Goal: Task Accomplishment & Management: Complete application form

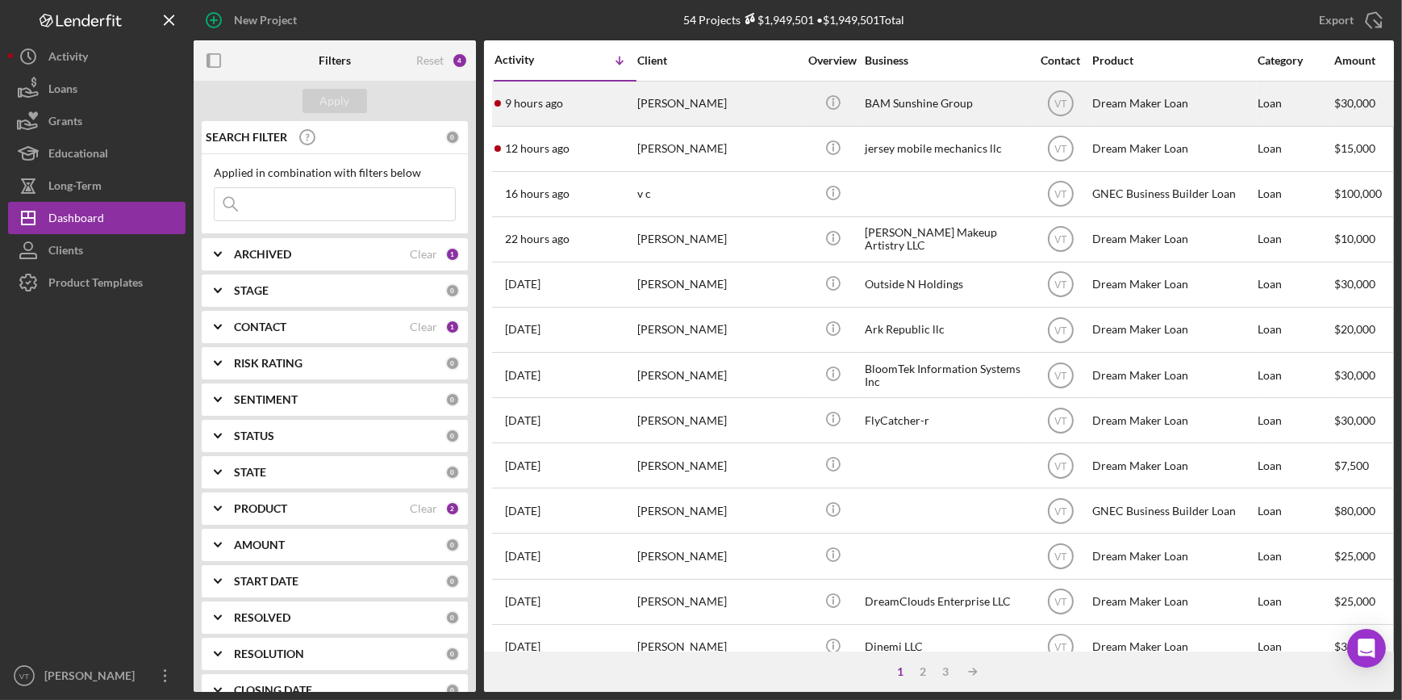
click at [735, 96] on div "[PERSON_NAME]" at bounding box center [717, 103] width 161 height 43
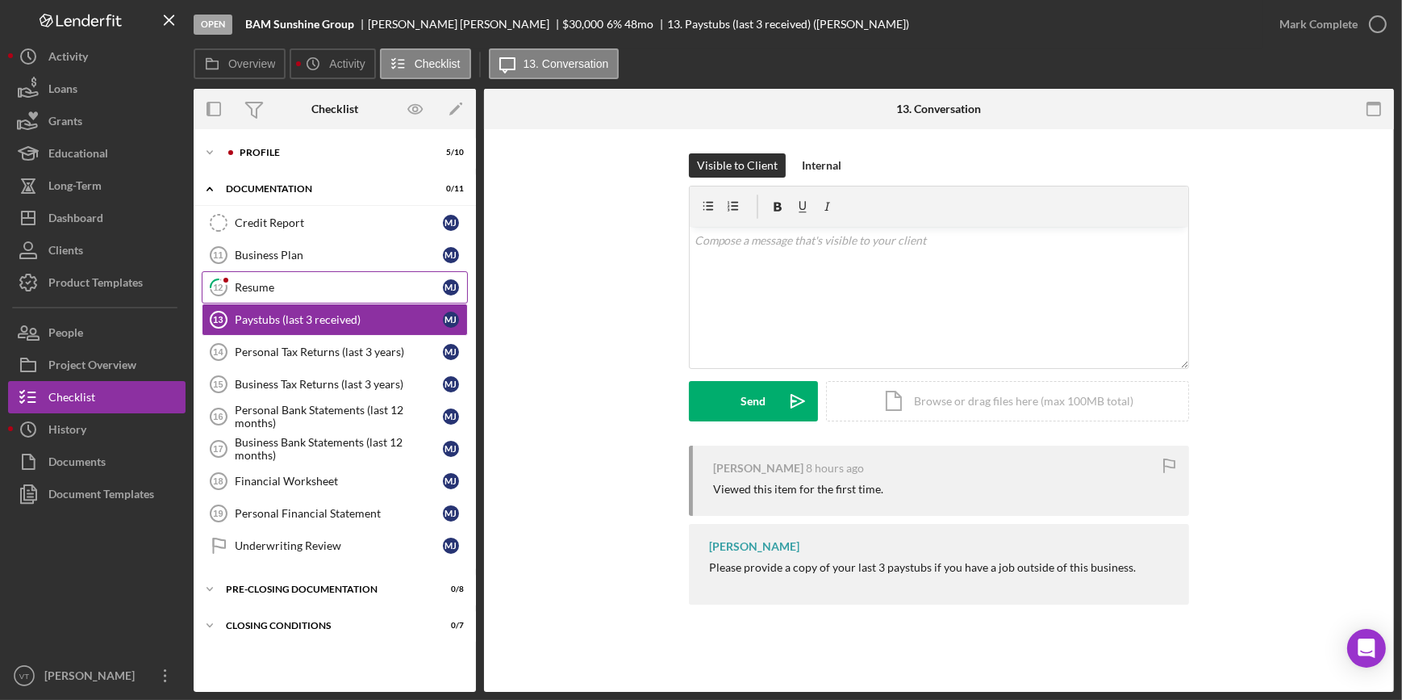
click at [266, 290] on div "Resume" at bounding box center [339, 287] width 208 height 13
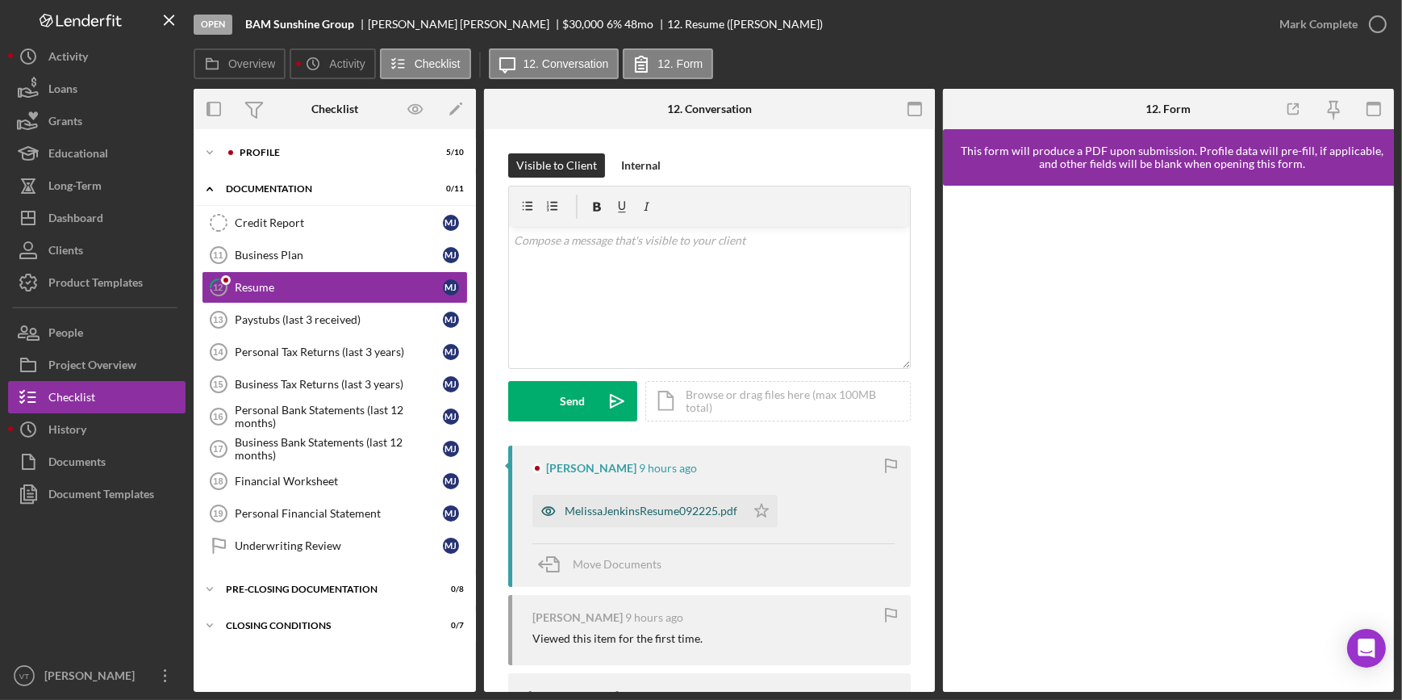
click at [702, 500] on div "MelissaJenkinsResume092225.pdf" at bounding box center [639, 511] width 213 height 32
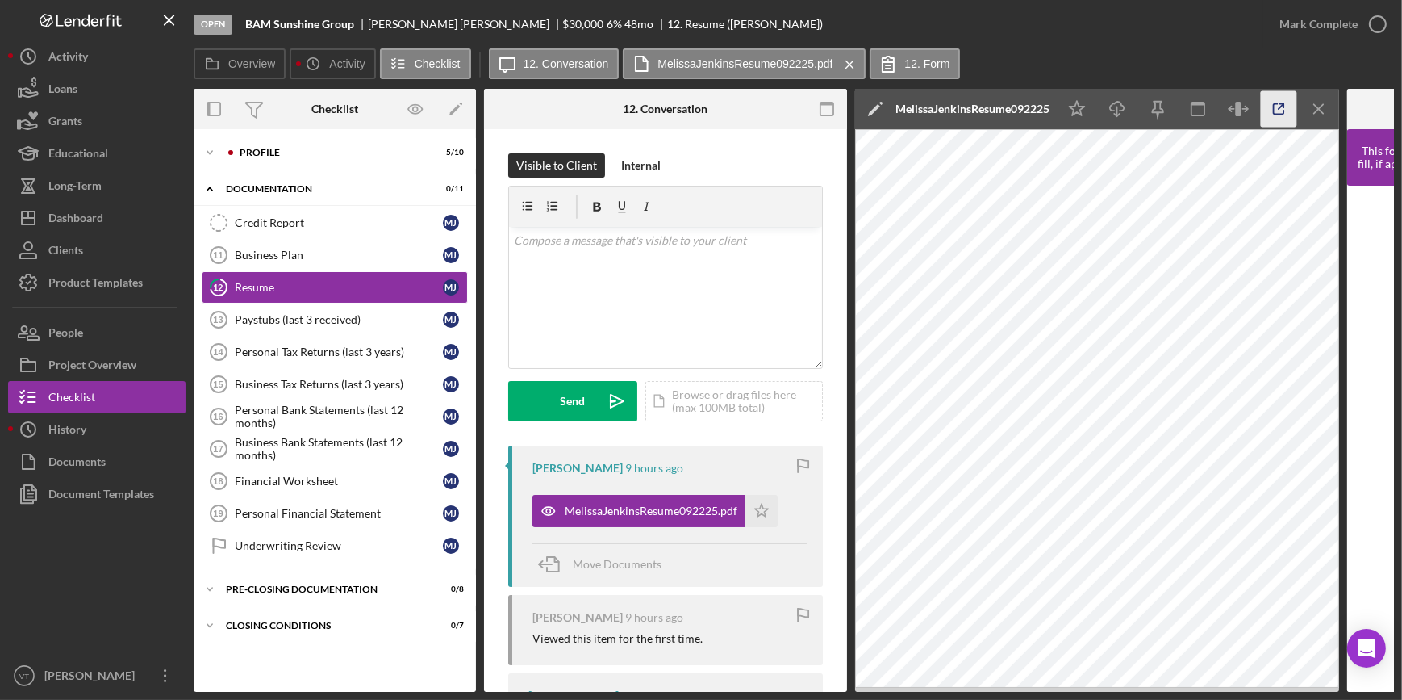
click at [1270, 112] on icon "button" at bounding box center [1279, 109] width 36 height 36
click at [1323, 27] on div "Mark Complete" at bounding box center [1319, 24] width 78 height 32
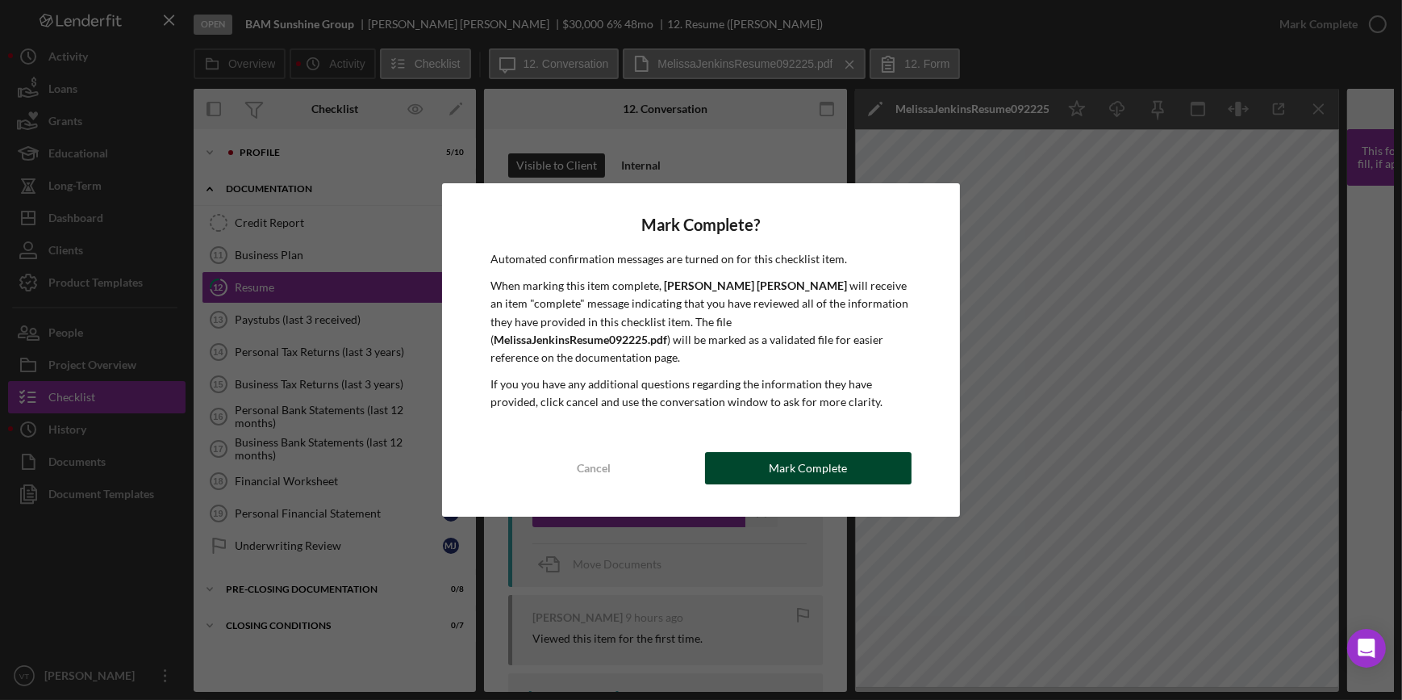
click at [818, 458] on div "Mark Complete" at bounding box center [808, 468] width 78 height 32
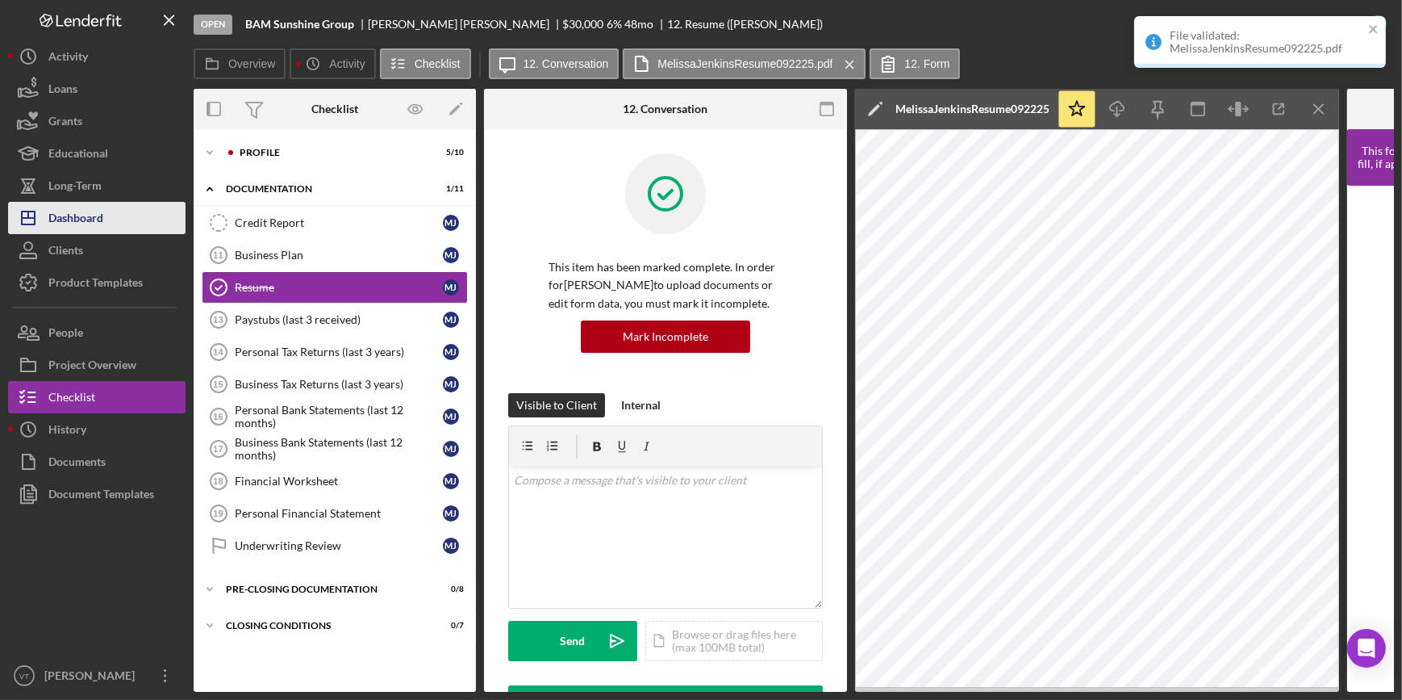
click at [90, 223] on div "Dashboard" at bounding box center [75, 220] width 55 height 36
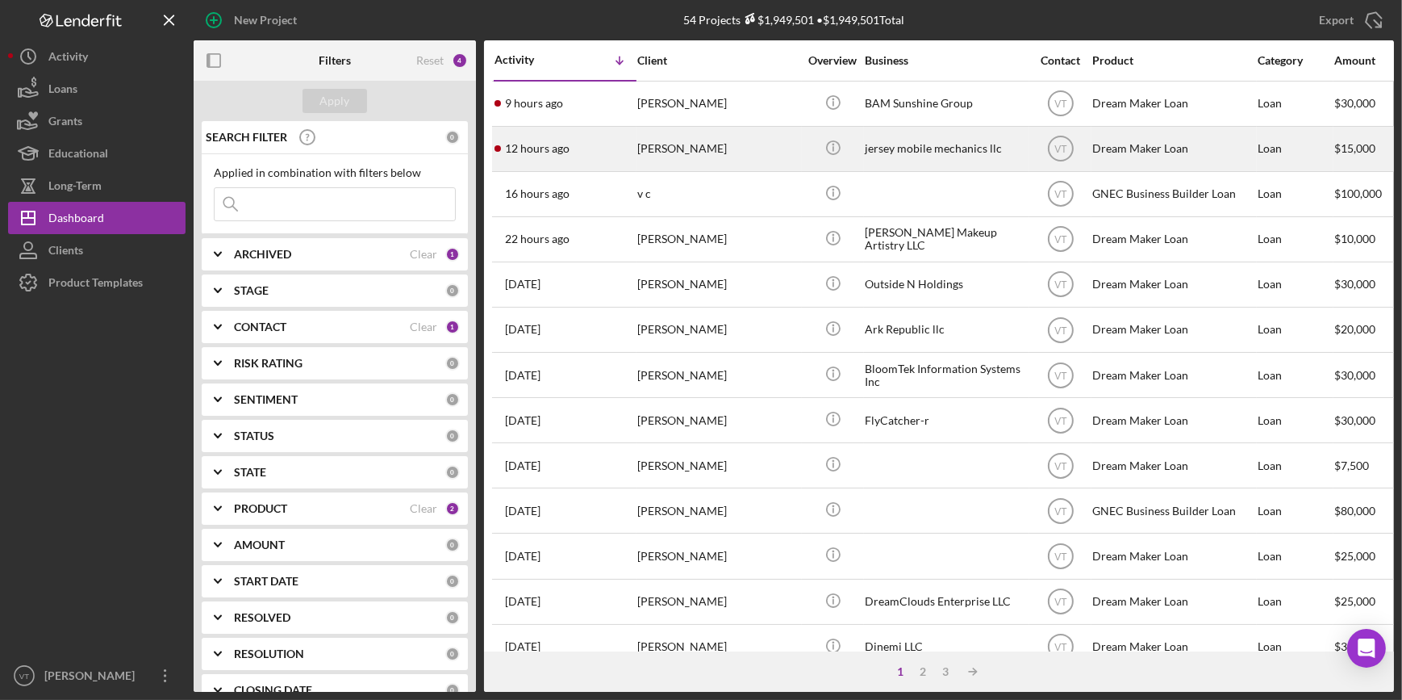
click at [742, 161] on div "[PERSON_NAME]" at bounding box center [717, 148] width 161 height 43
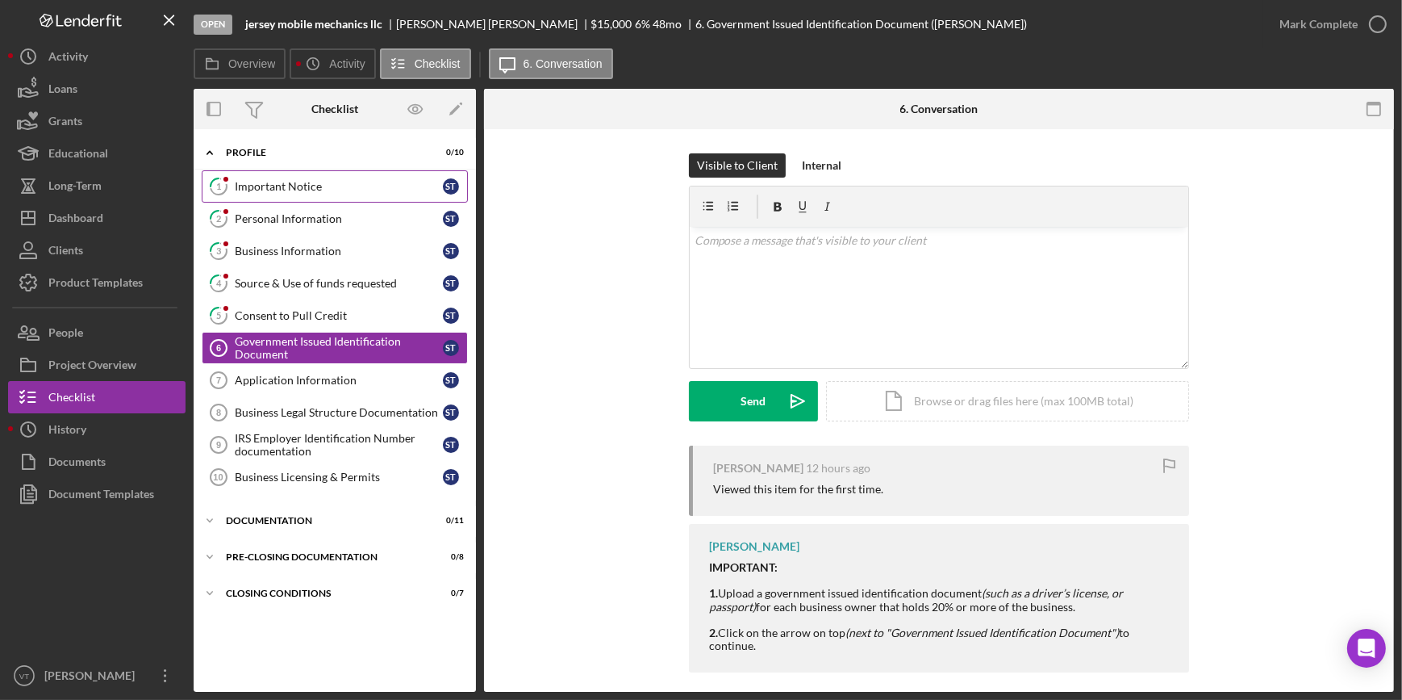
click at [299, 186] on div "Important Notice" at bounding box center [339, 186] width 208 height 13
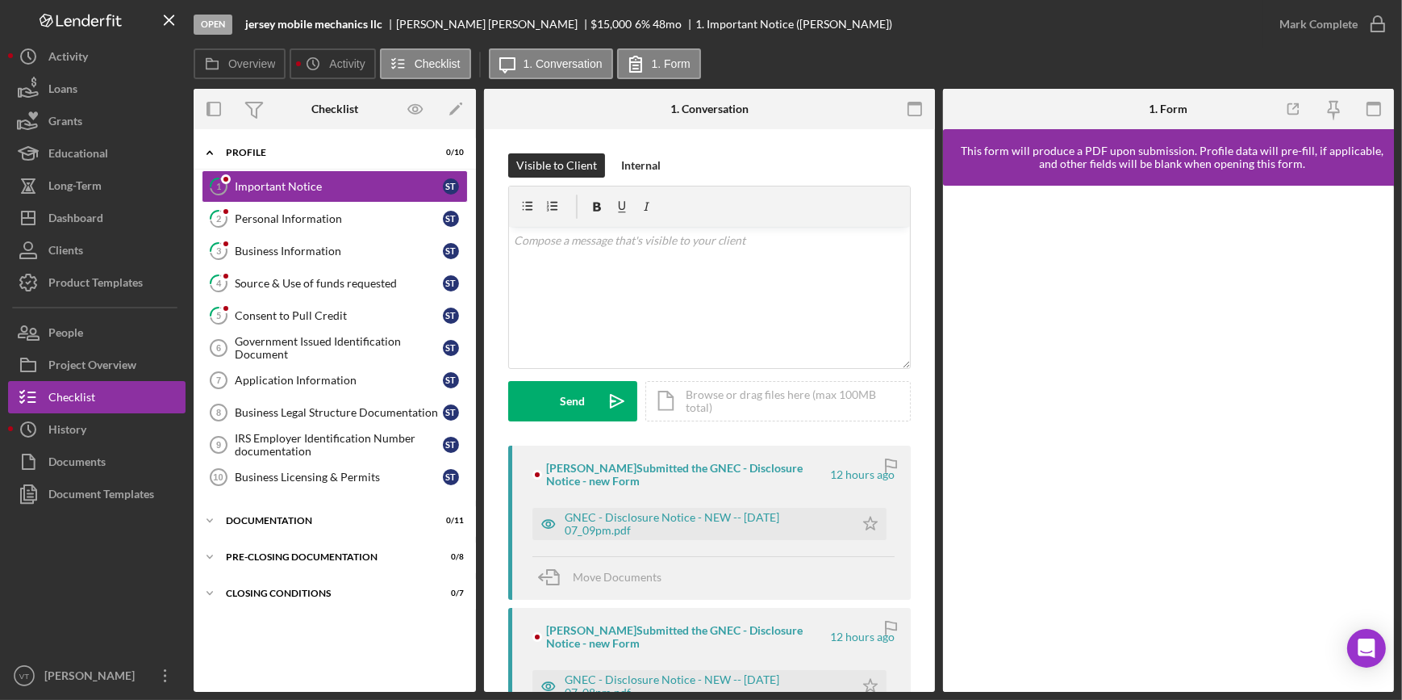
click at [648, 513] on div "GNEC - Disclosure Notice - NEW -- [DATE] 07_09pm.pdf" at bounding box center [706, 524] width 282 height 26
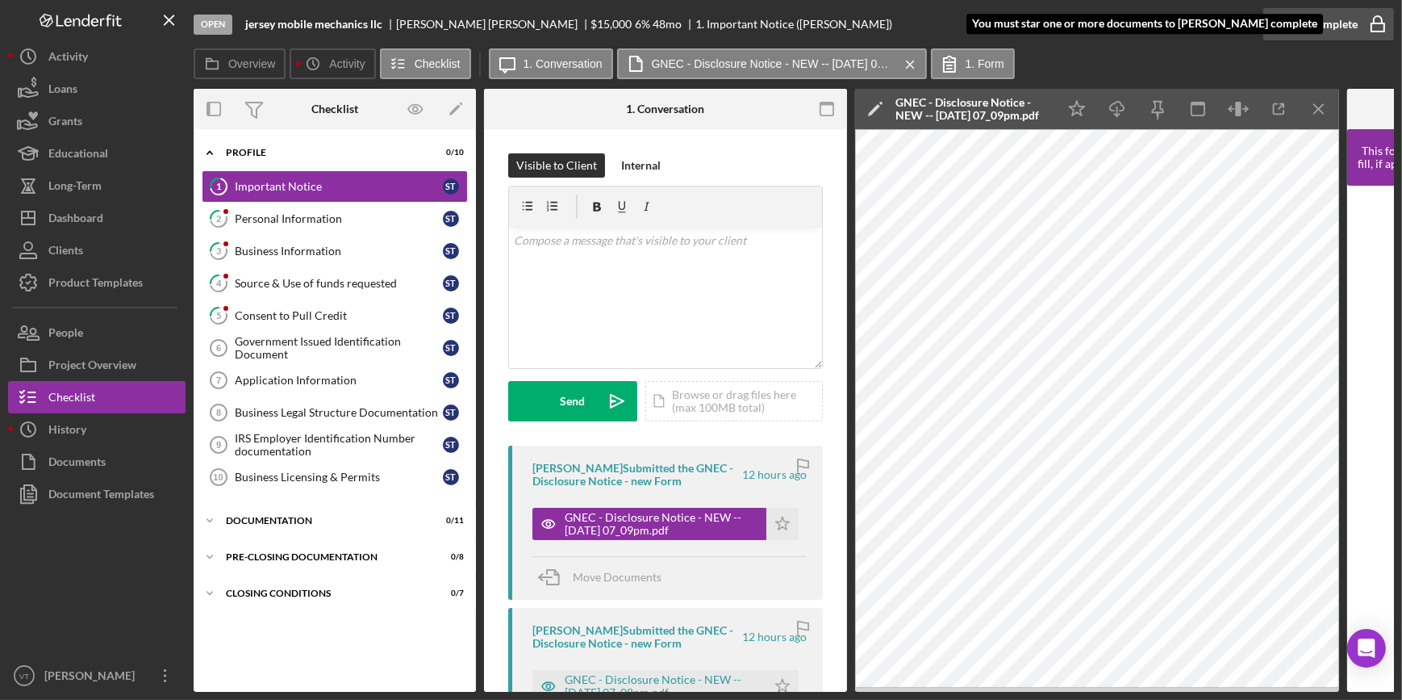
click at [1319, 22] on div "Mark Complete" at bounding box center [1319, 24] width 78 height 32
click at [774, 519] on icon "Icon/Star" at bounding box center [783, 524] width 32 height 32
click at [1315, 15] on div "Mark Complete" at bounding box center [1319, 24] width 78 height 32
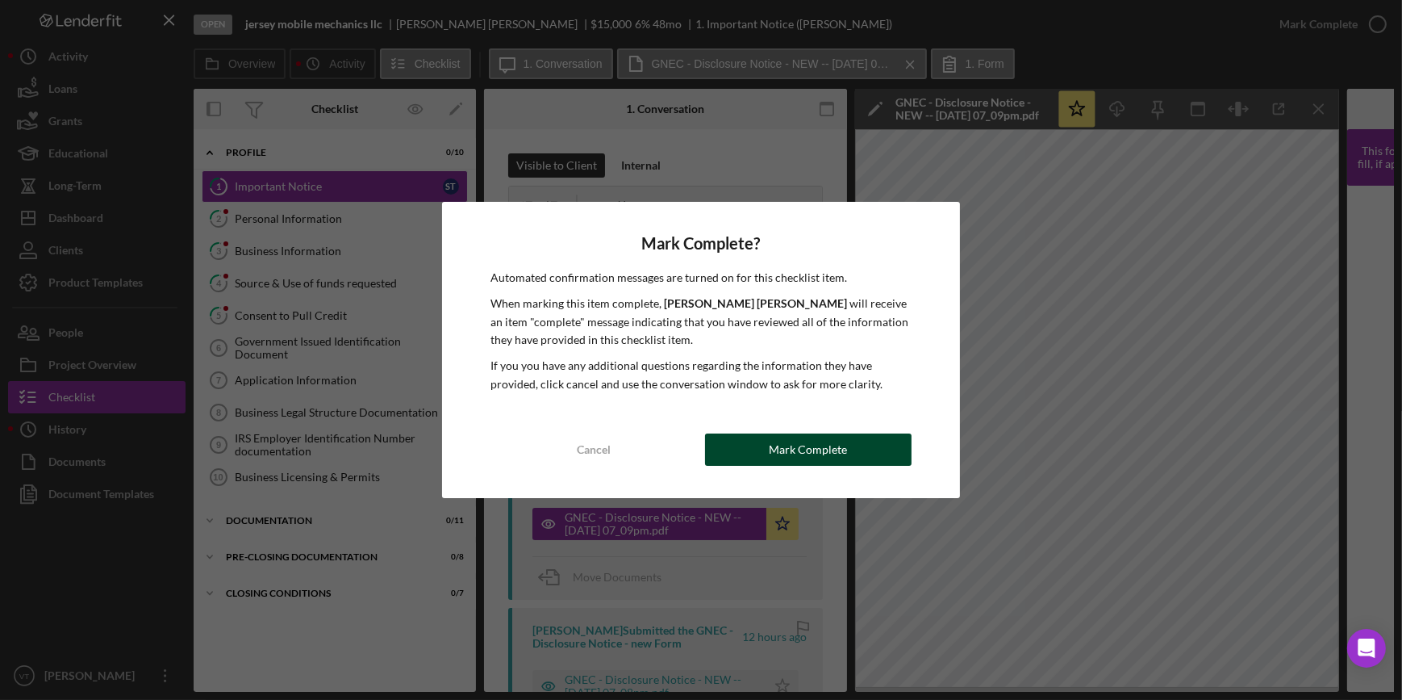
click at [798, 448] on div "Mark Complete" at bounding box center [808, 449] width 78 height 32
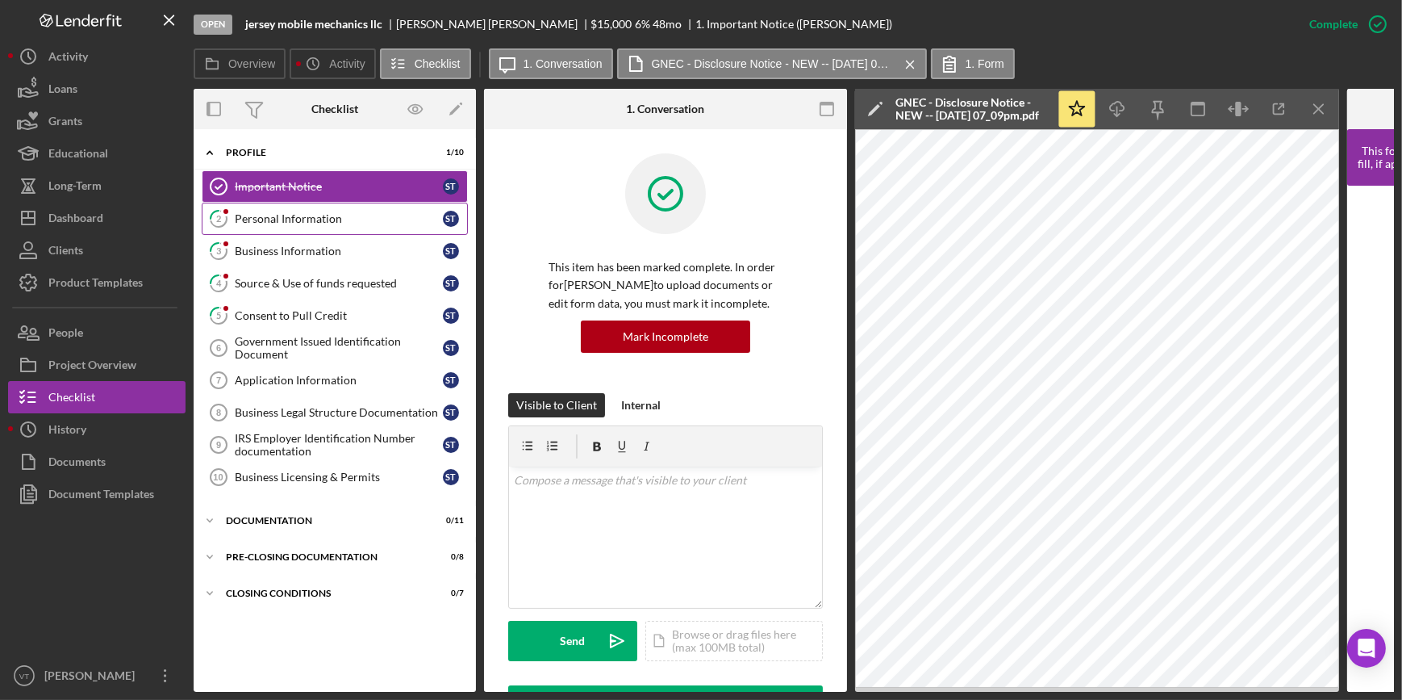
click at [328, 226] on link "2 Personal Information s T" at bounding box center [335, 219] width 266 height 32
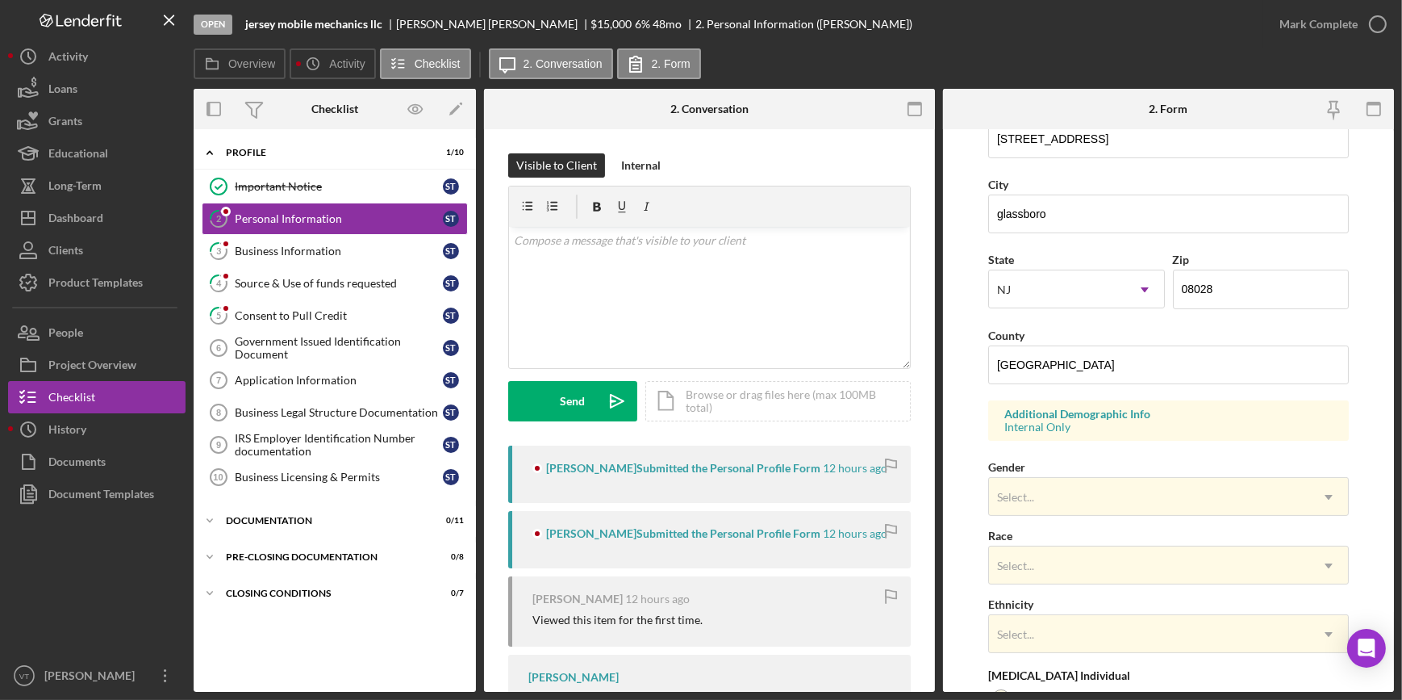
scroll to position [366, 0]
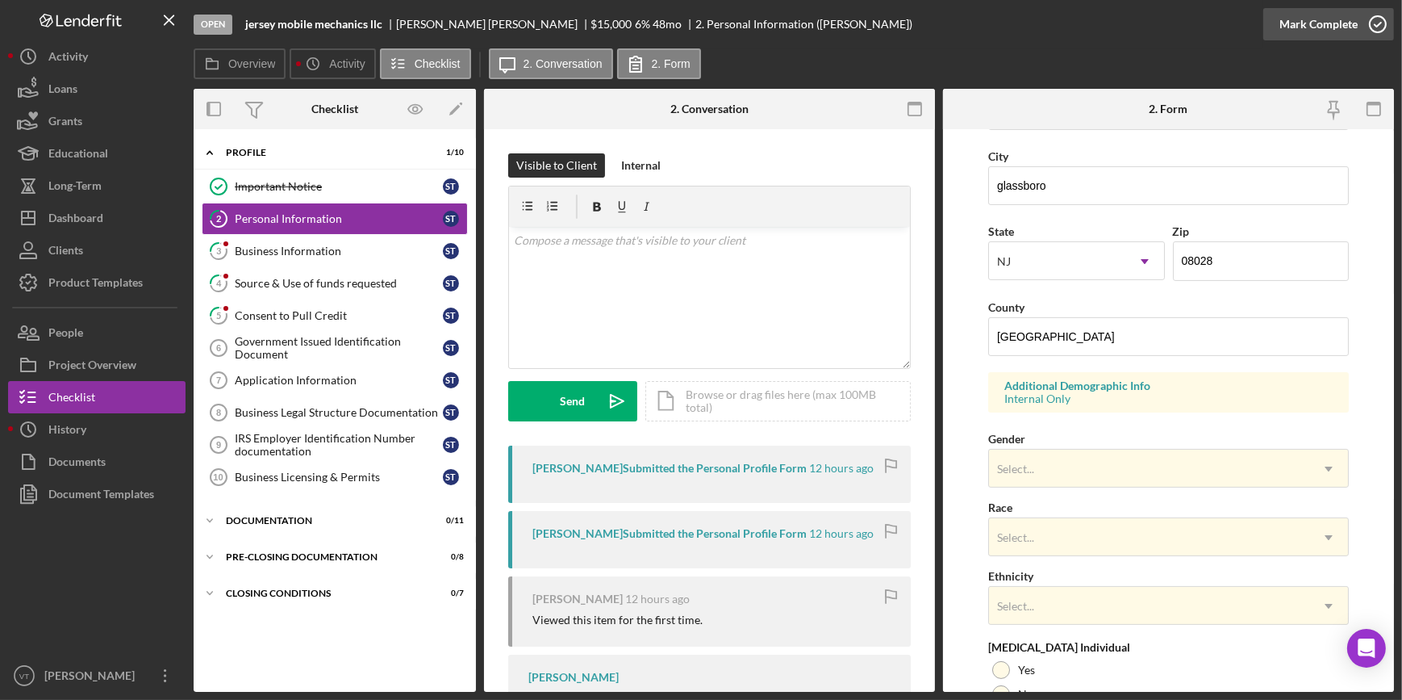
click at [1311, 33] on div "Mark Complete" at bounding box center [1319, 24] width 78 height 32
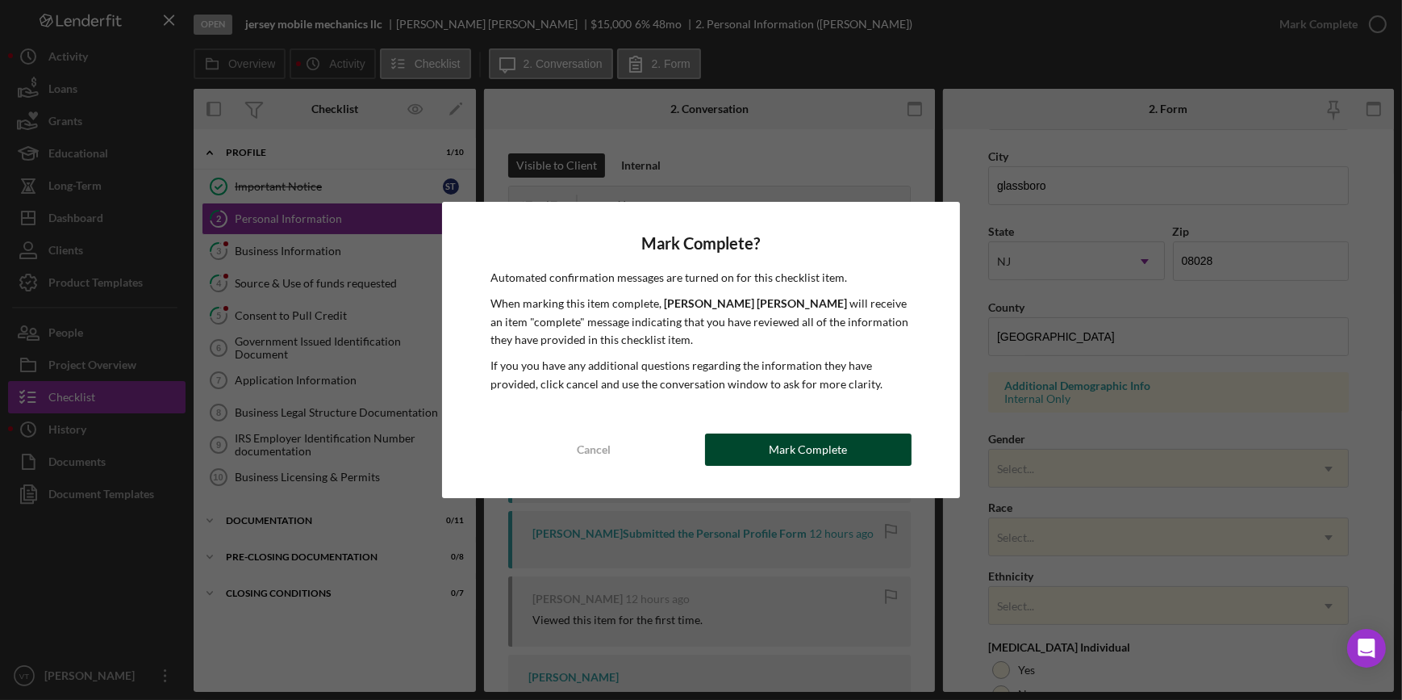
click at [745, 447] on button "Mark Complete" at bounding box center [808, 449] width 207 height 32
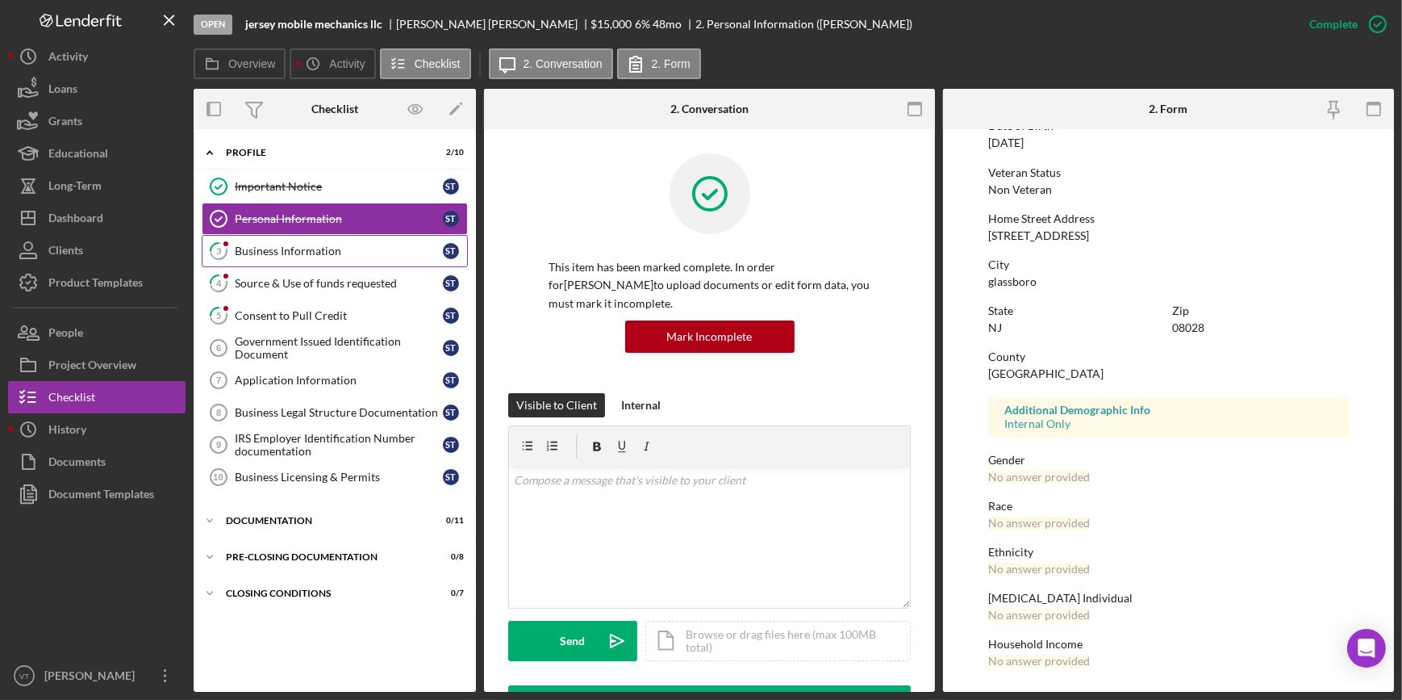
scroll to position [190, 0]
click at [291, 249] on div "Business Information" at bounding box center [339, 250] width 208 height 13
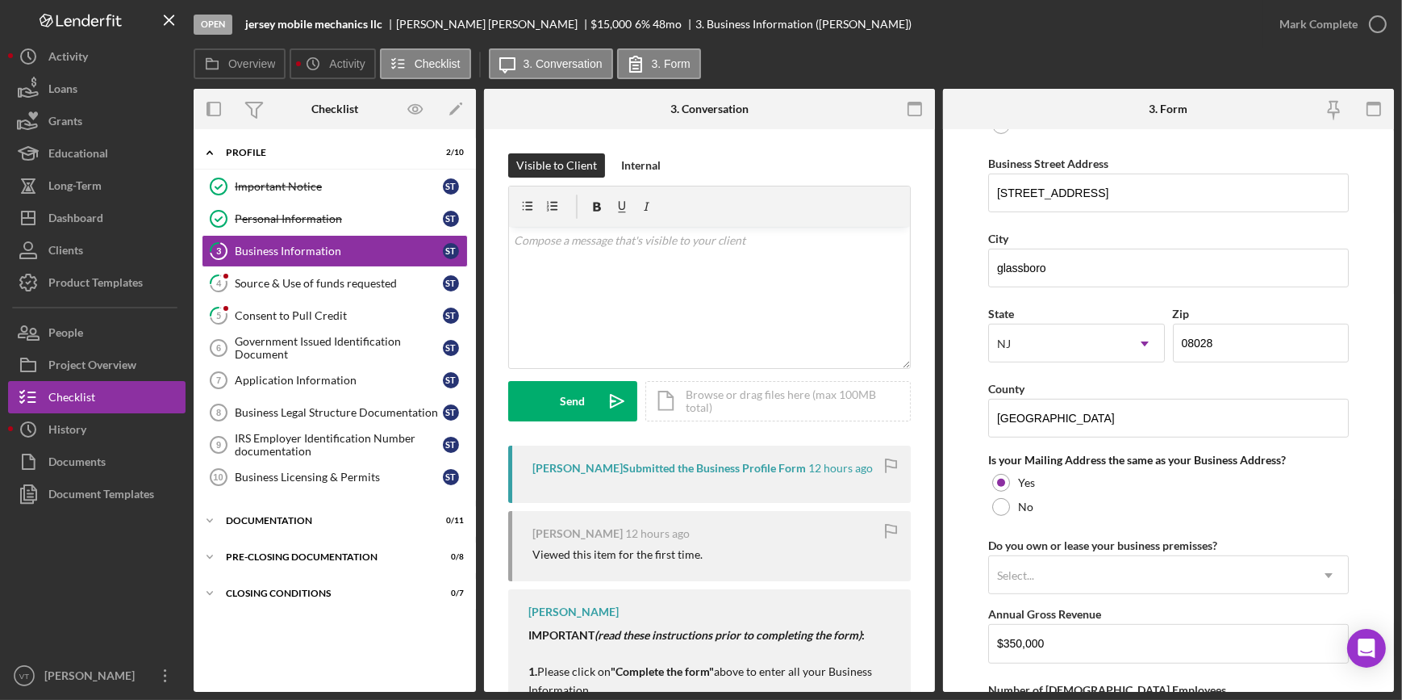
scroll to position [953, 0]
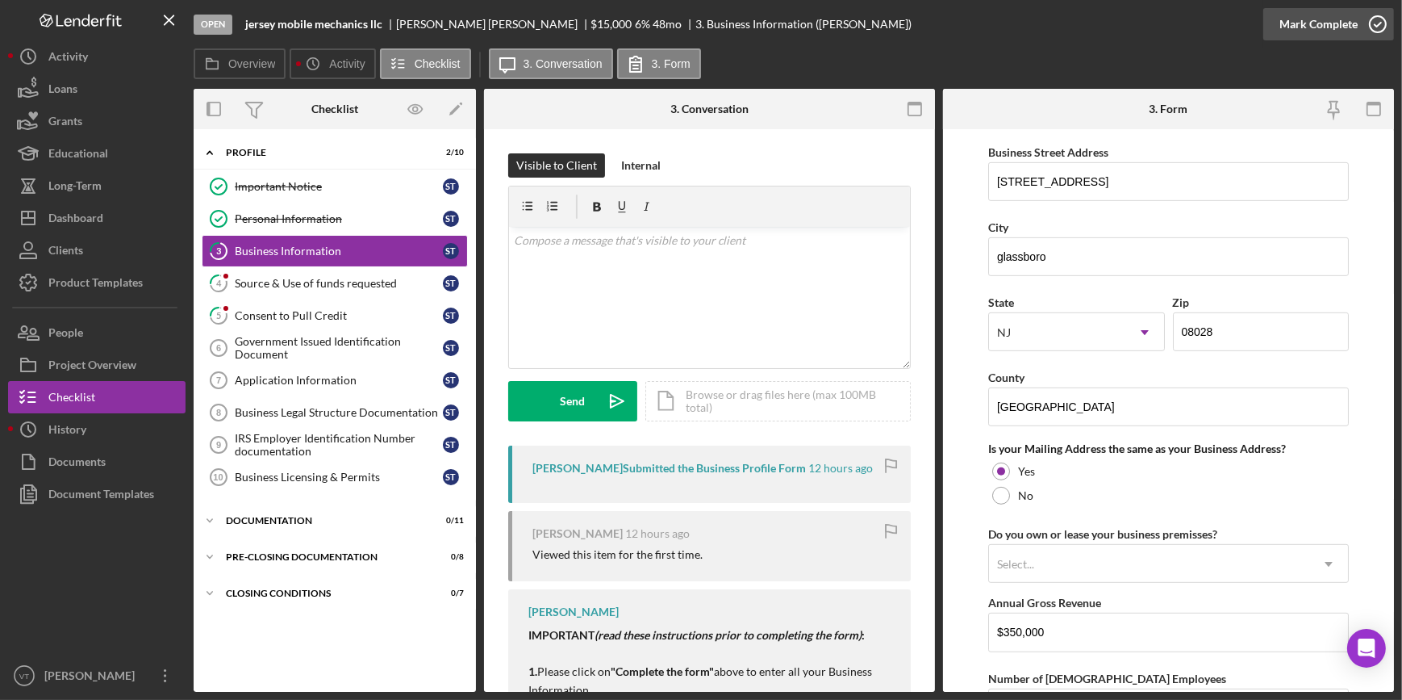
click at [1324, 23] on div "Mark Complete" at bounding box center [1319, 24] width 78 height 32
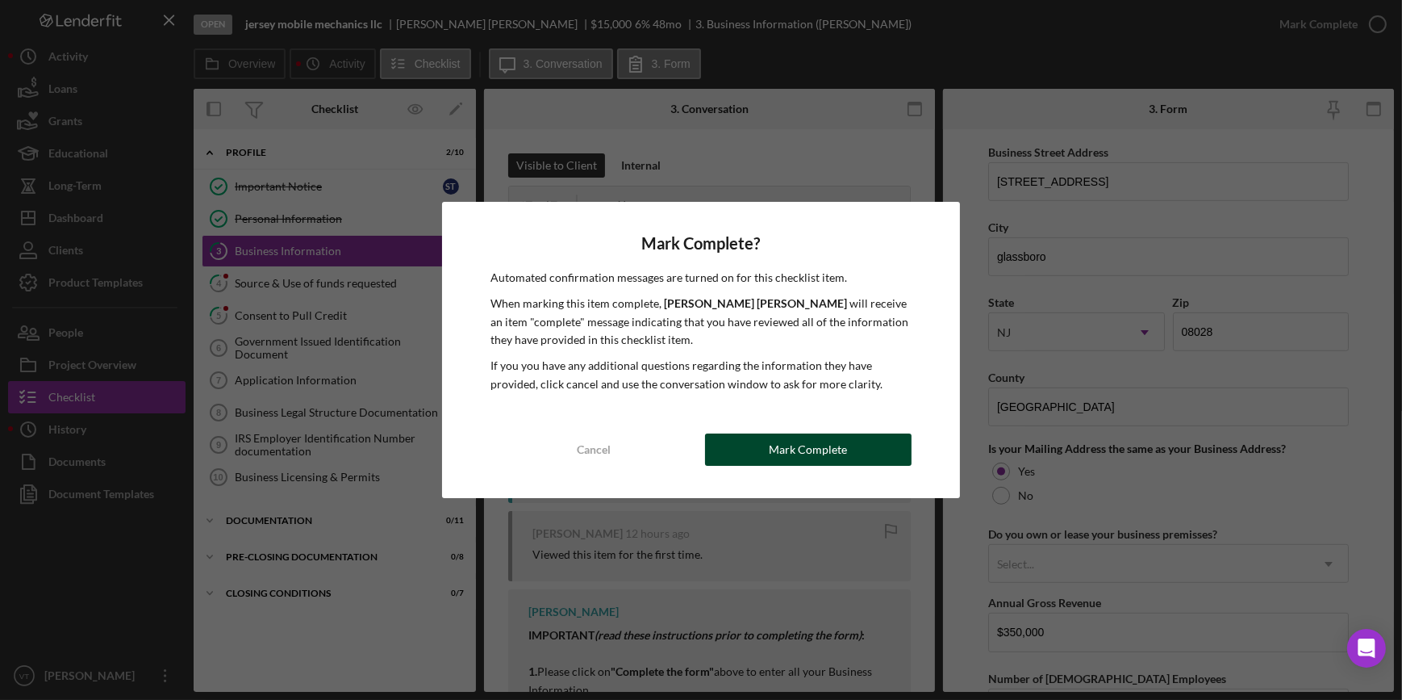
click at [785, 447] on div "Mark Complete" at bounding box center [808, 449] width 78 height 32
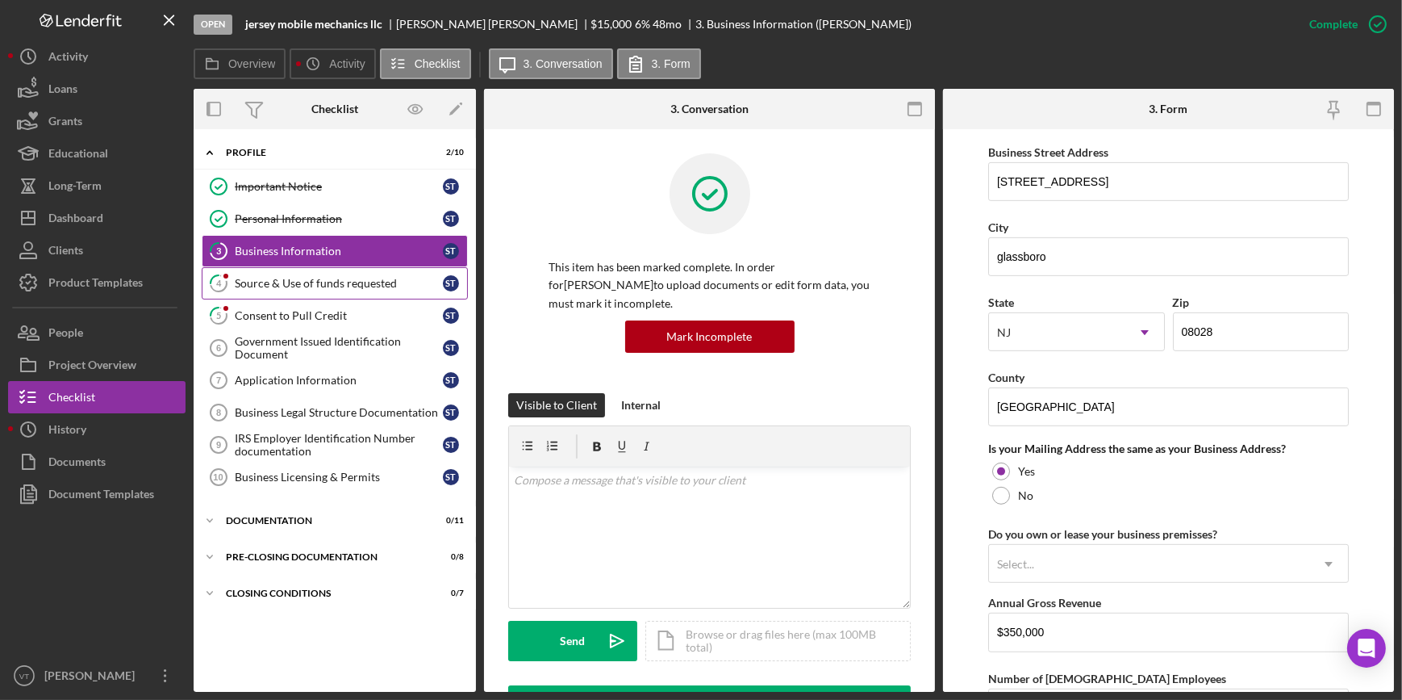
scroll to position [622, 0]
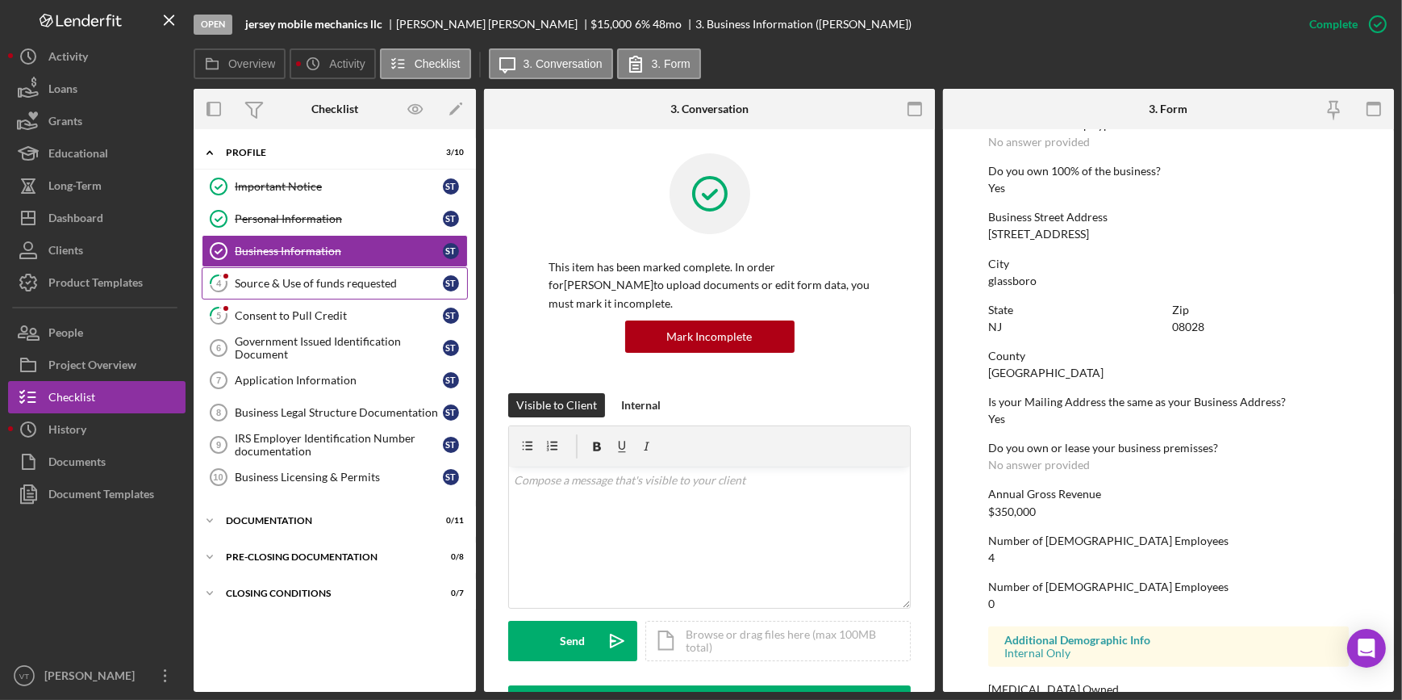
click at [308, 278] on div "Source & Use of funds requested" at bounding box center [339, 283] width 208 height 13
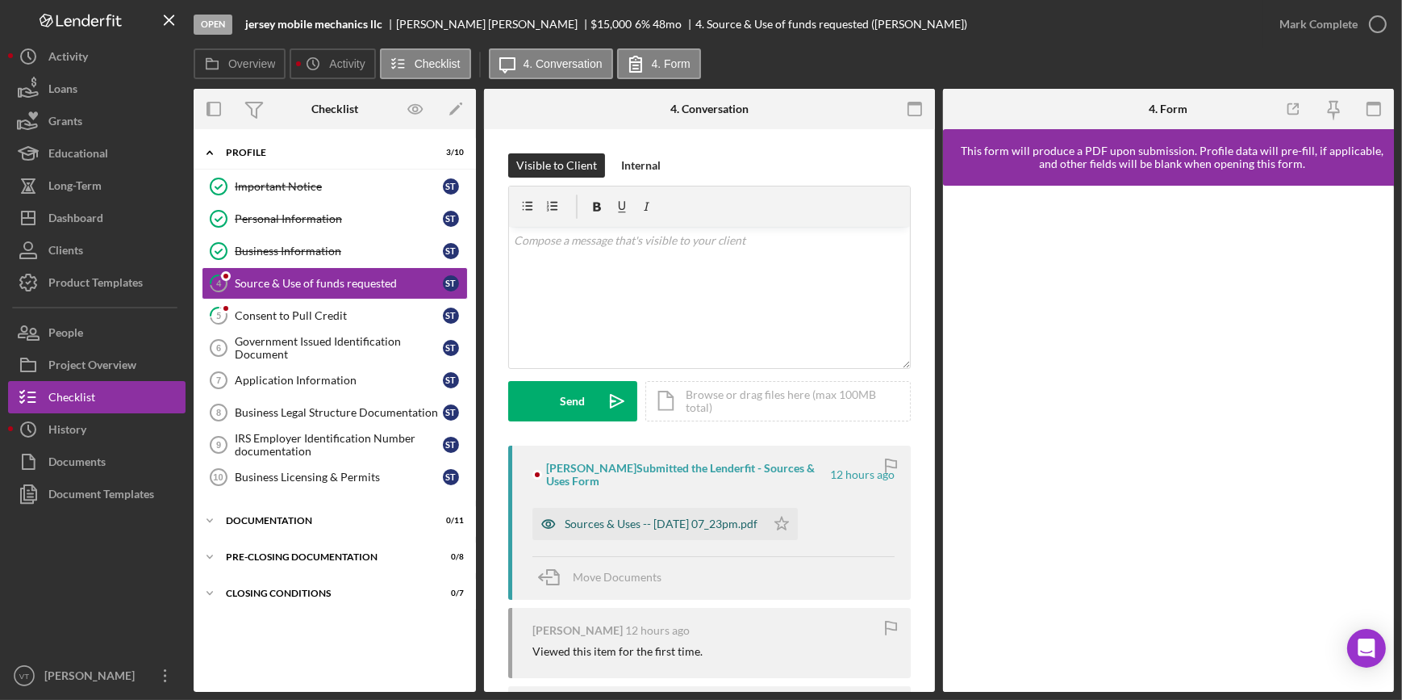
click at [736, 515] on div "Sources & Uses -- [DATE] 07_23pm.pdf" at bounding box center [649, 524] width 233 height 32
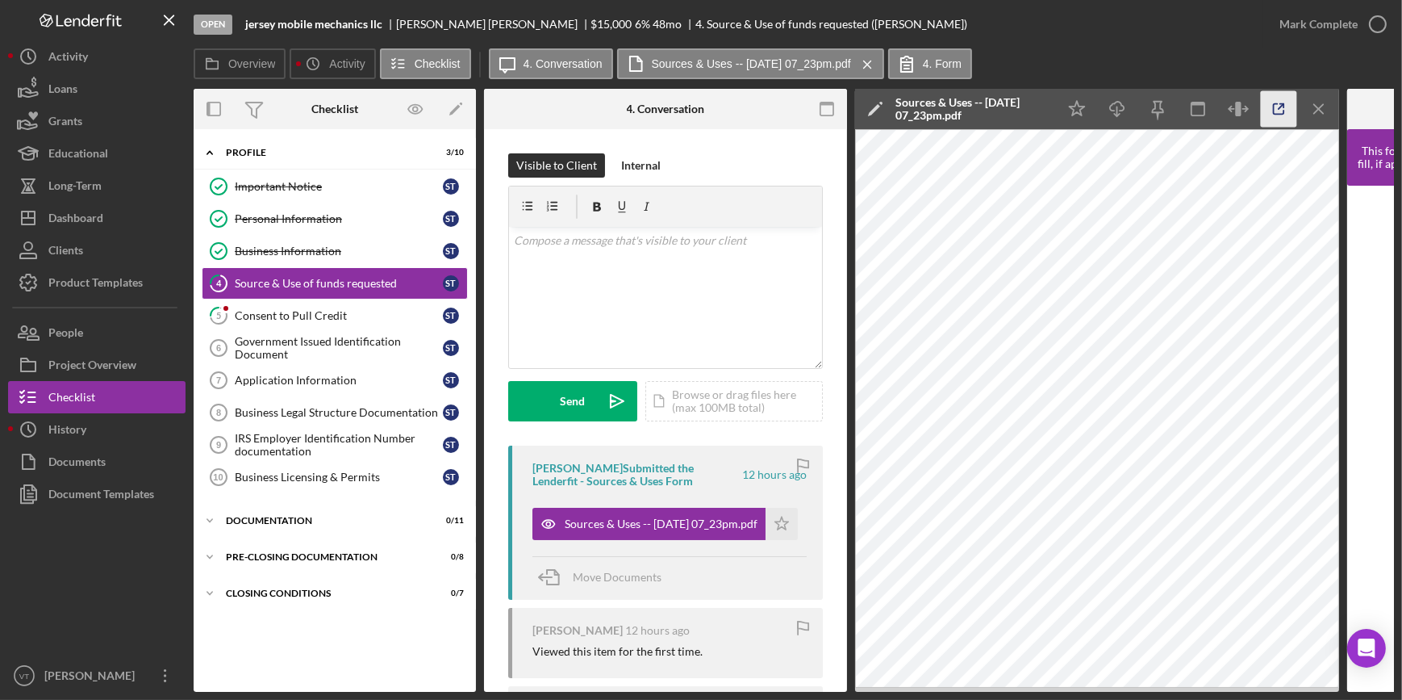
click at [1274, 116] on icon "button" at bounding box center [1279, 109] width 36 height 36
click at [1314, 26] on div "Mark Complete" at bounding box center [1319, 24] width 78 height 32
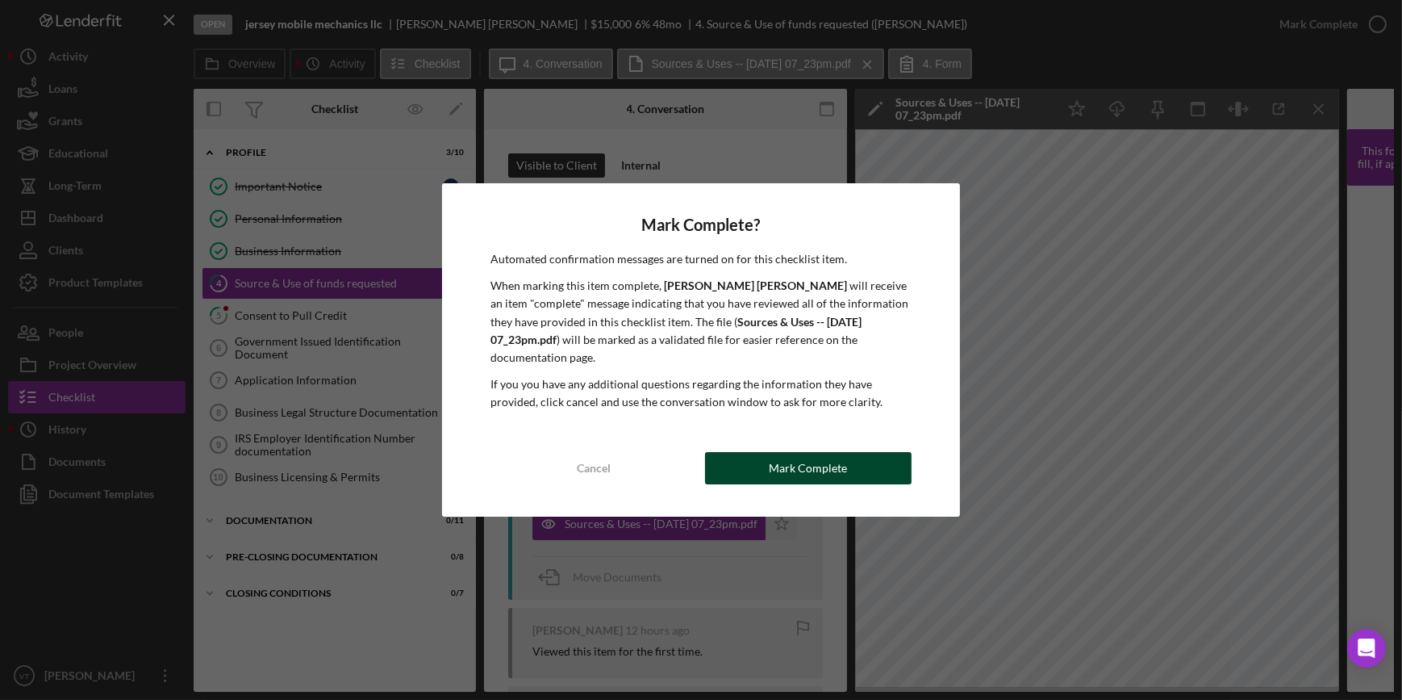
click at [773, 463] on div "Mark Complete" at bounding box center [808, 468] width 78 height 32
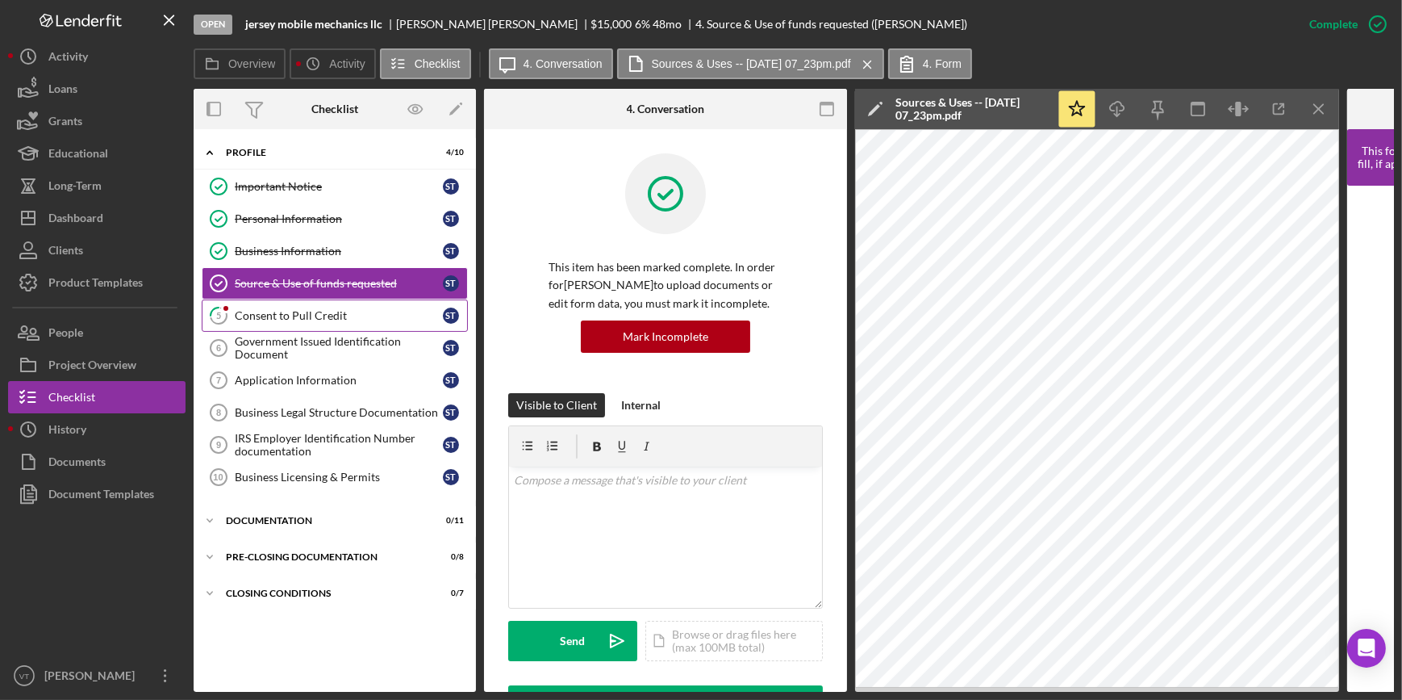
click at [323, 306] on link "5 Consent to Pull Credit s T" at bounding box center [335, 315] width 266 height 32
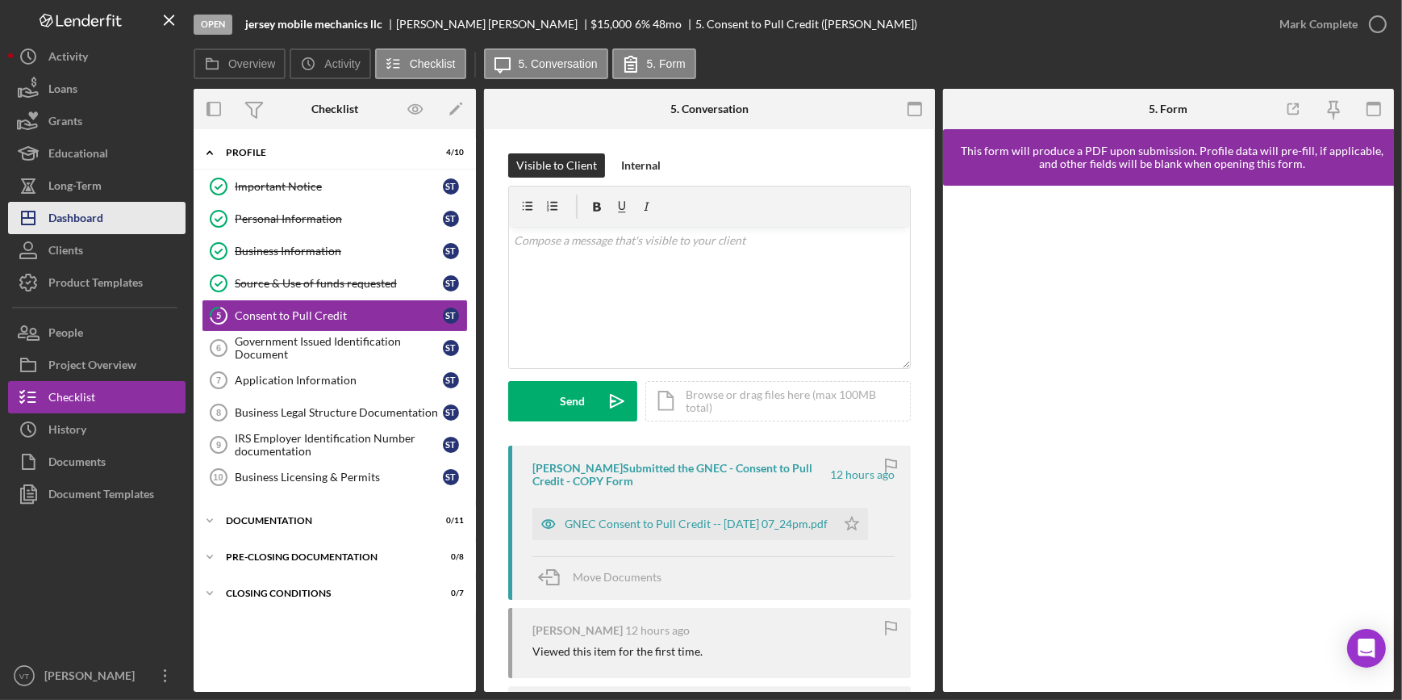
click at [119, 221] on button "Icon/Dashboard Dashboard" at bounding box center [97, 218] width 178 height 32
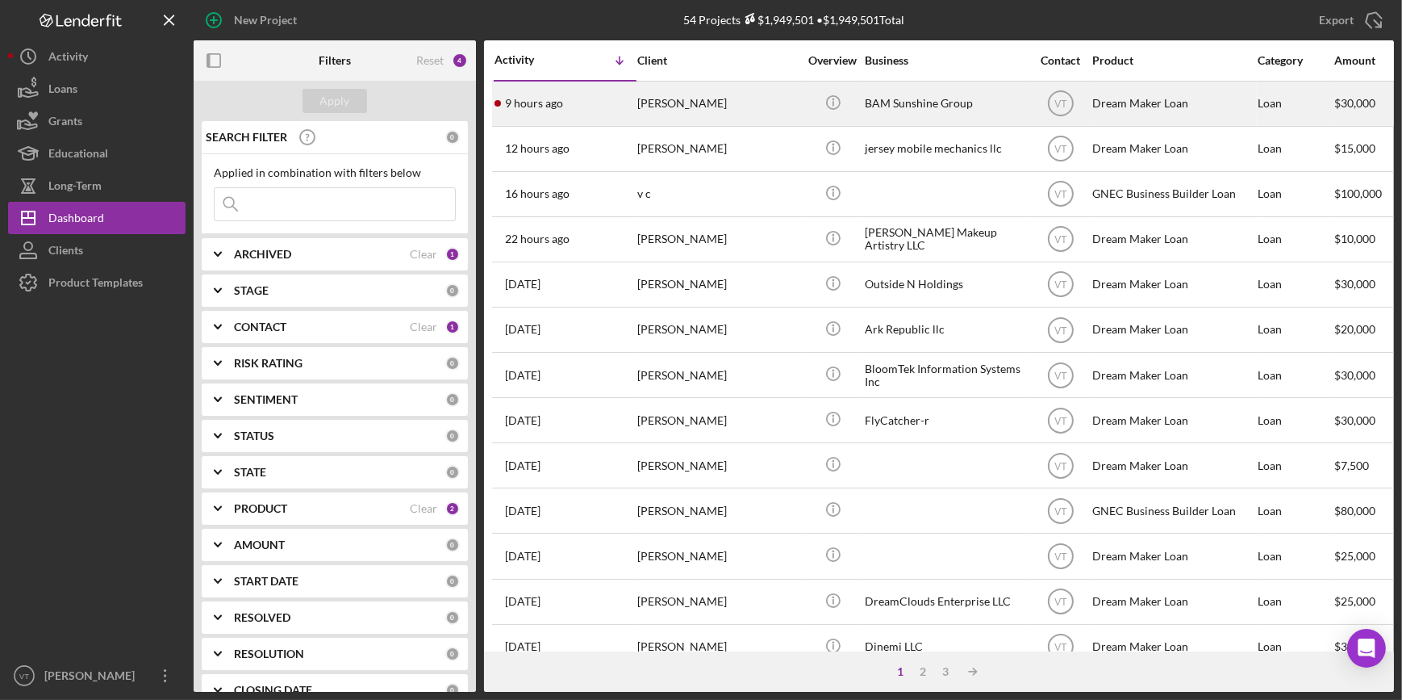
click at [650, 105] on div "[PERSON_NAME]" at bounding box center [717, 103] width 161 height 43
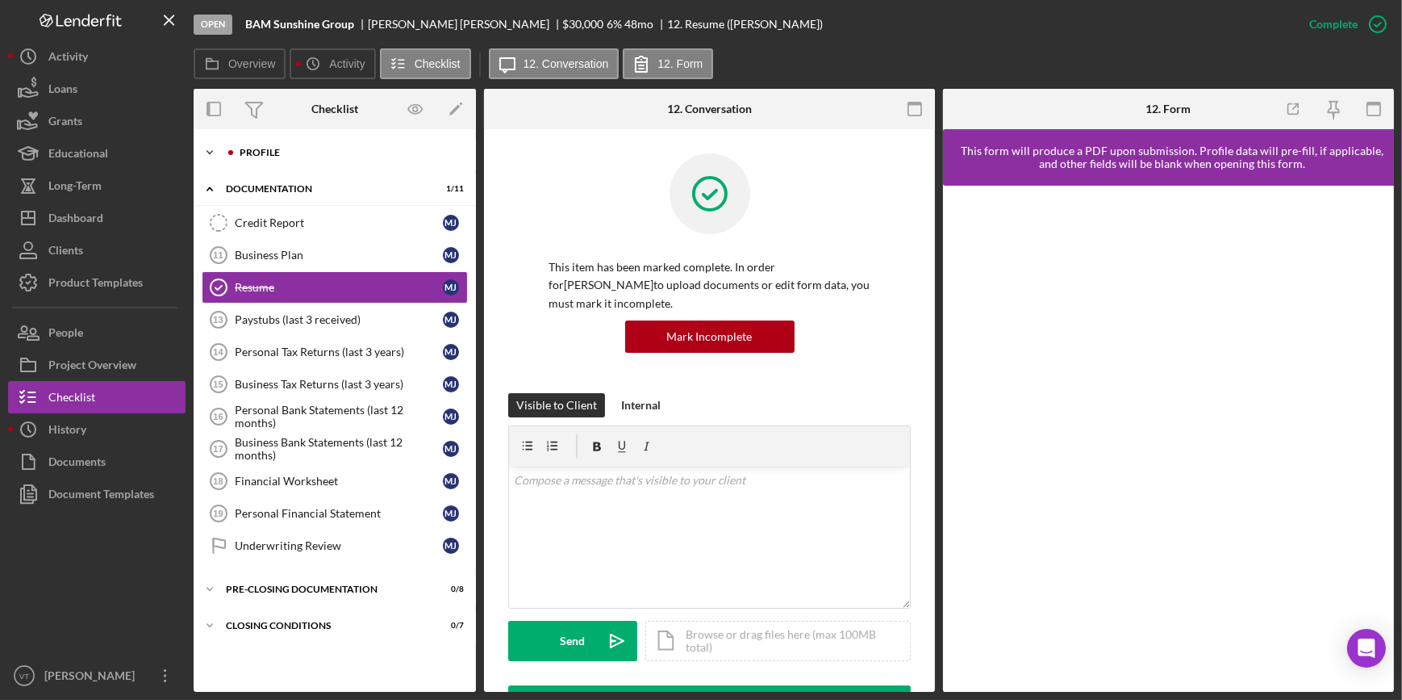
click at [204, 139] on icon "Icon/Expander" at bounding box center [210, 152] width 32 height 32
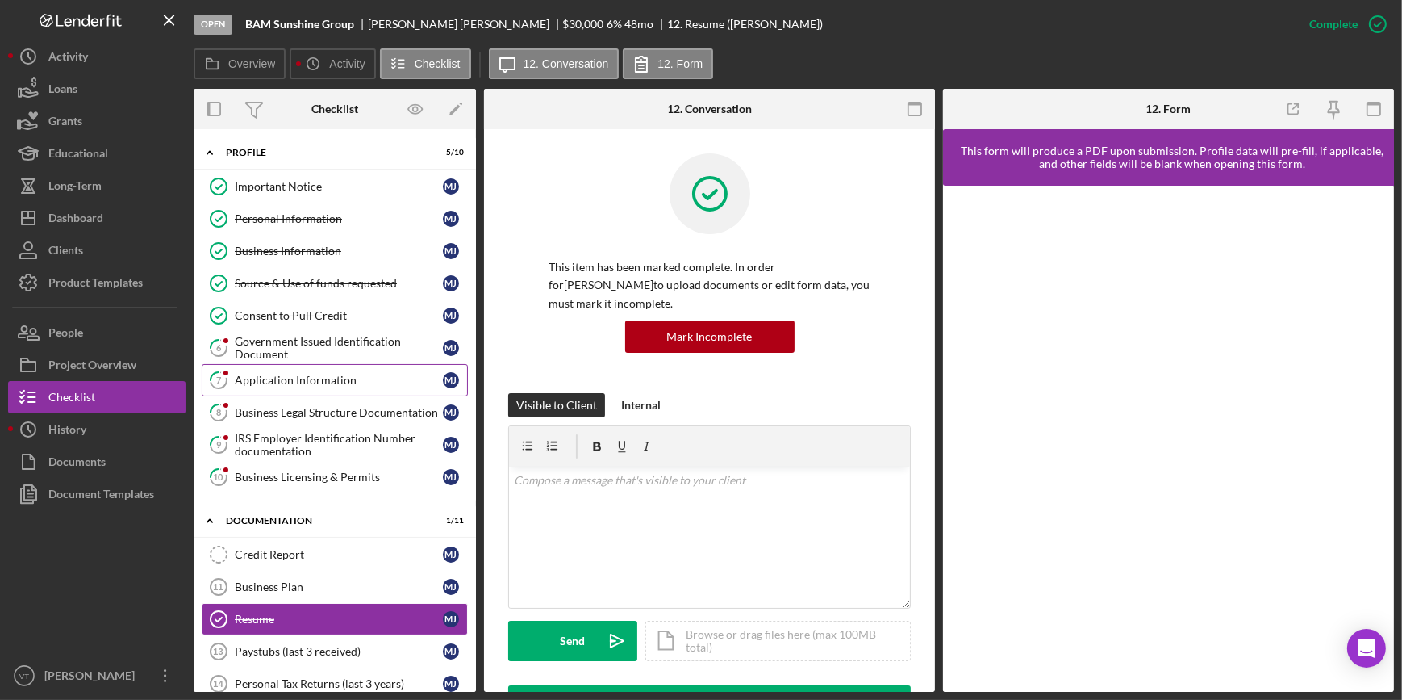
click at [270, 385] on div "Application Information" at bounding box center [339, 380] width 208 height 13
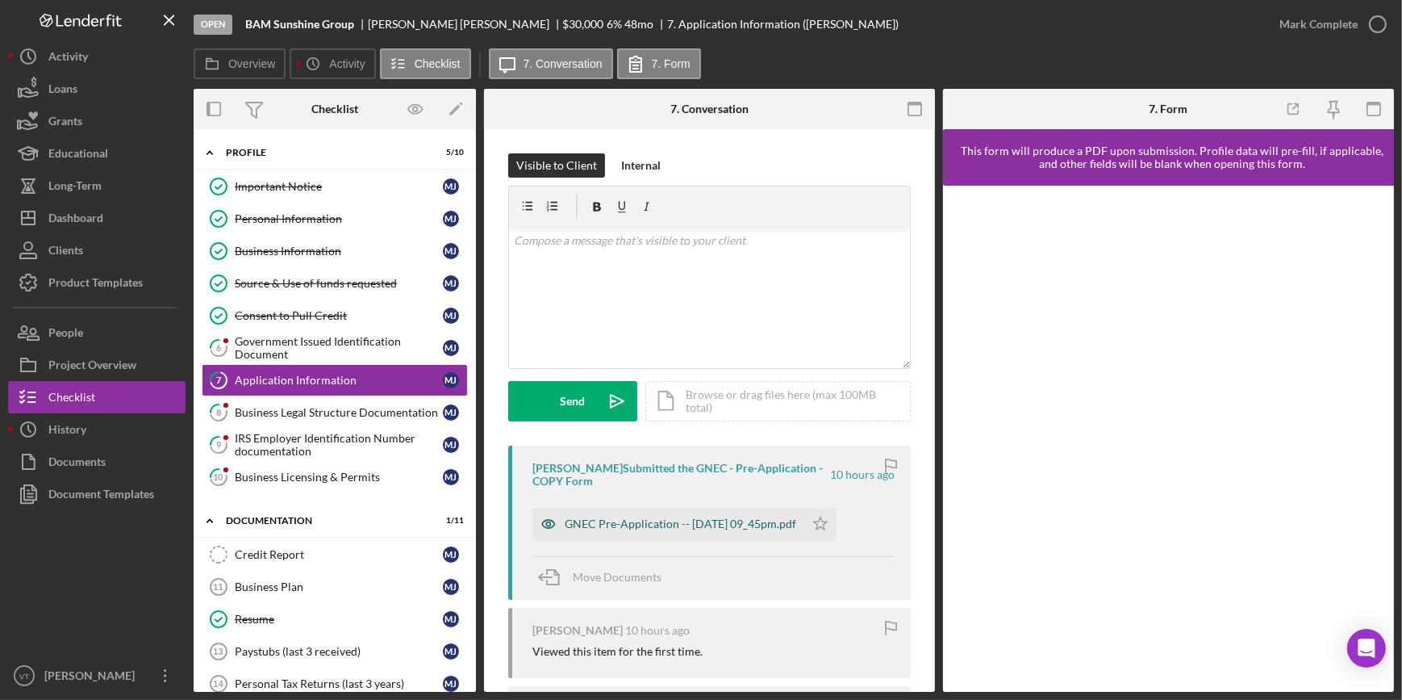
click at [670, 515] on div "GNEC Pre-Application -- [DATE] 09_45pm.pdf" at bounding box center [669, 524] width 272 height 32
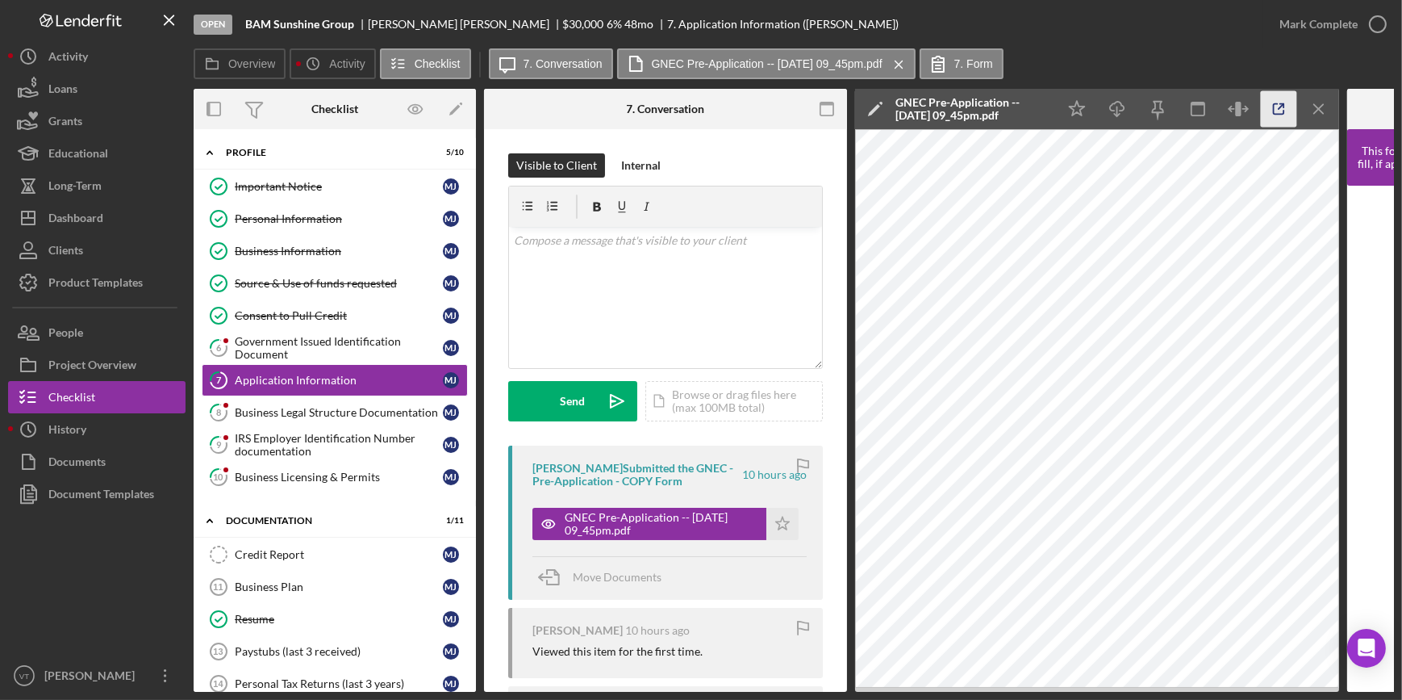
click at [1283, 108] on icon "button" at bounding box center [1279, 109] width 36 height 36
click at [1287, 26] on div "Mark Complete" at bounding box center [1319, 24] width 78 height 32
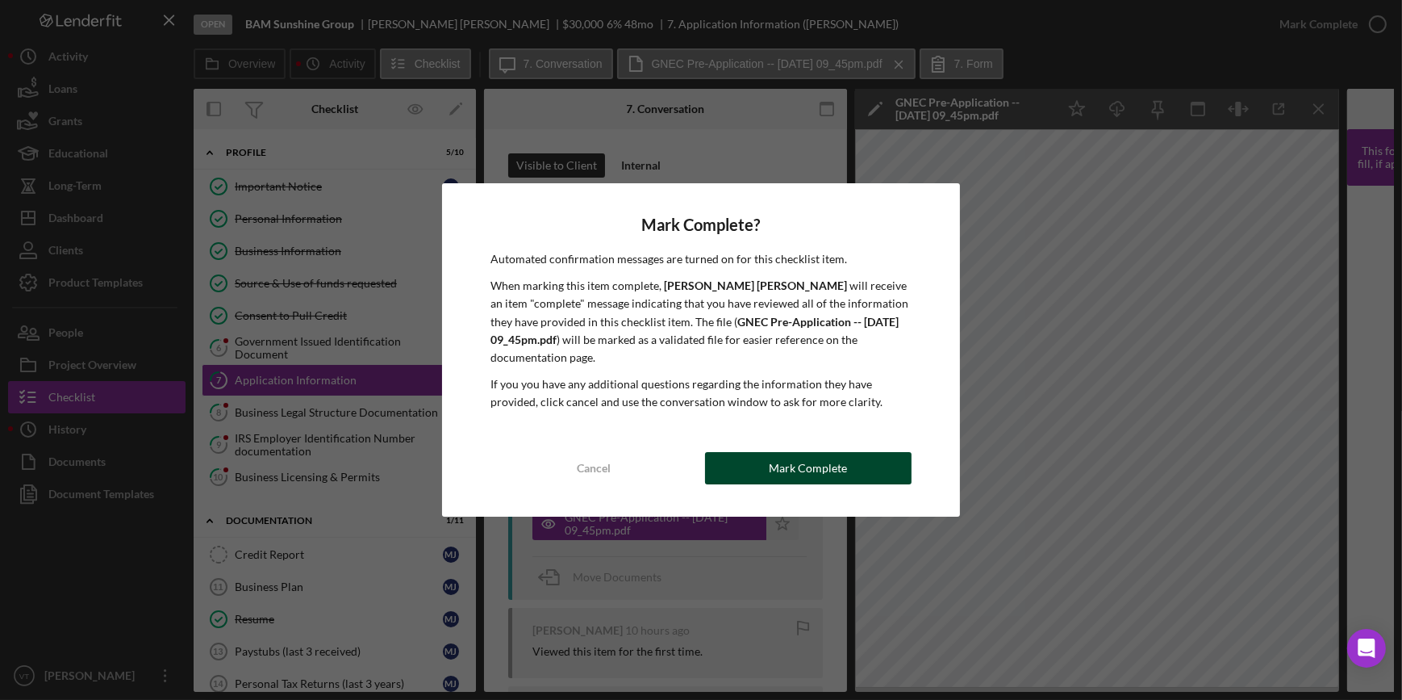
click at [870, 456] on button "Mark Complete" at bounding box center [808, 468] width 207 height 32
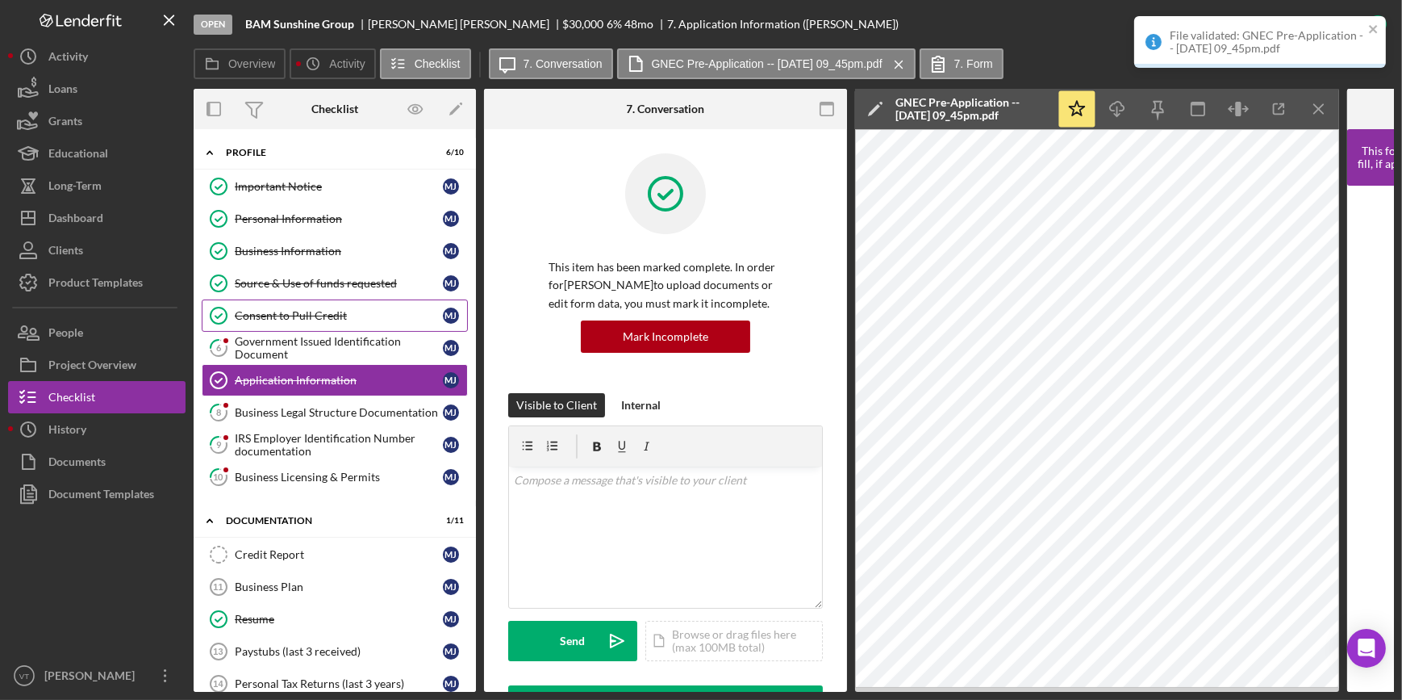
click at [354, 315] on div "Consent to Pull Credit" at bounding box center [339, 315] width 208 height 13
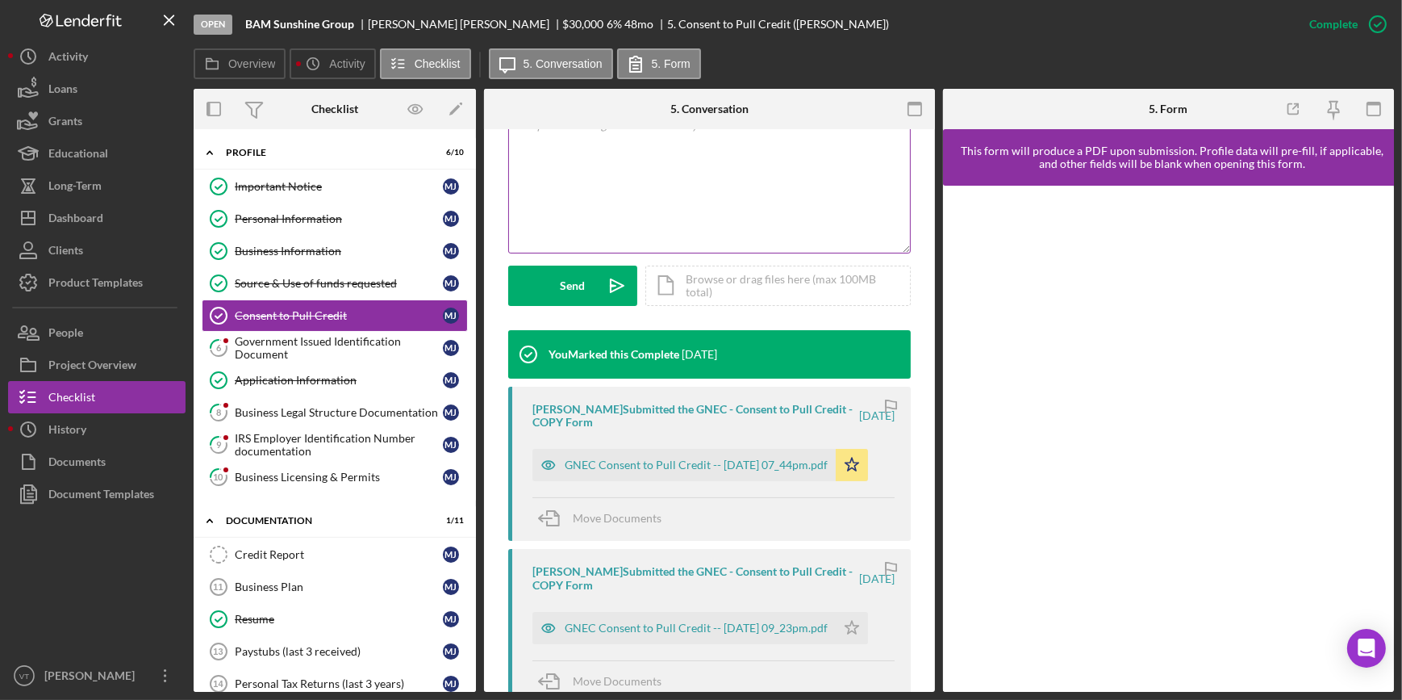
scroll to position [440, 0]
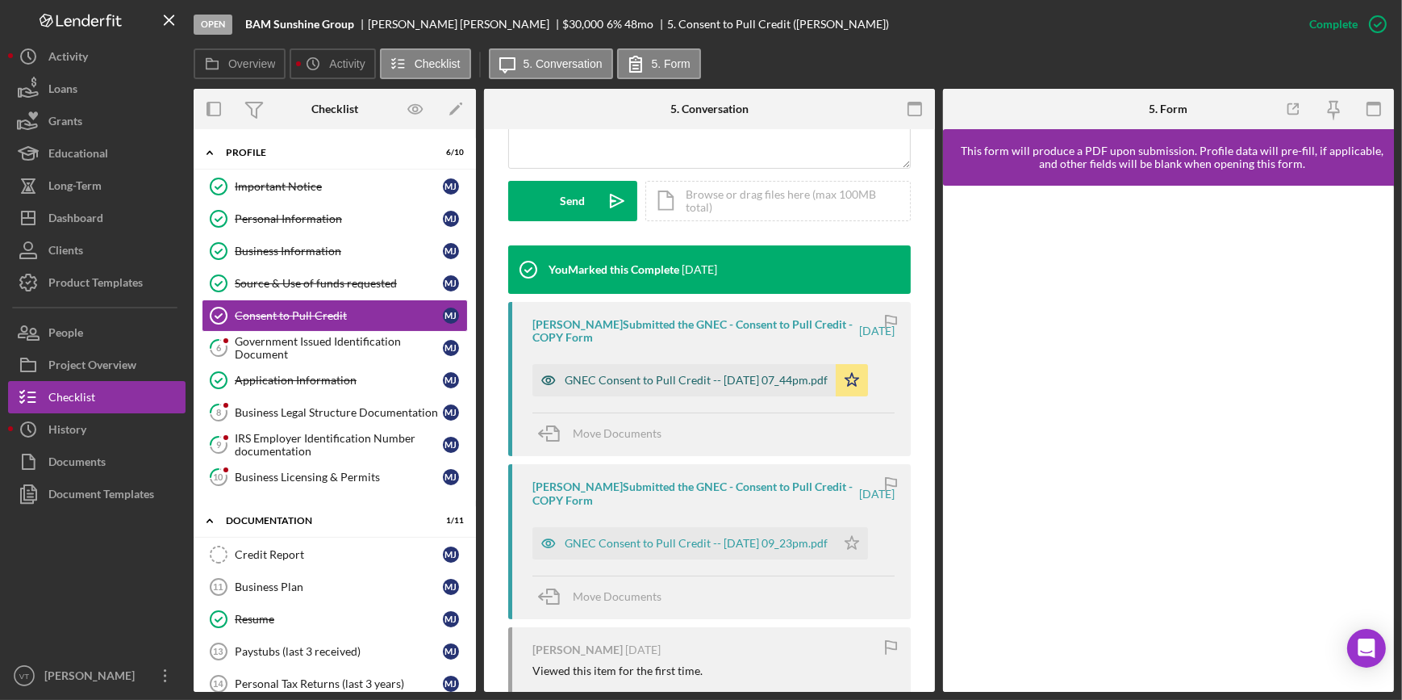
click at [604, 382] on div "GNEC Consent to Pull Credit -- [DATE] 07_44pm.pdf" at bounding box center [696, 380] width 263 height 13
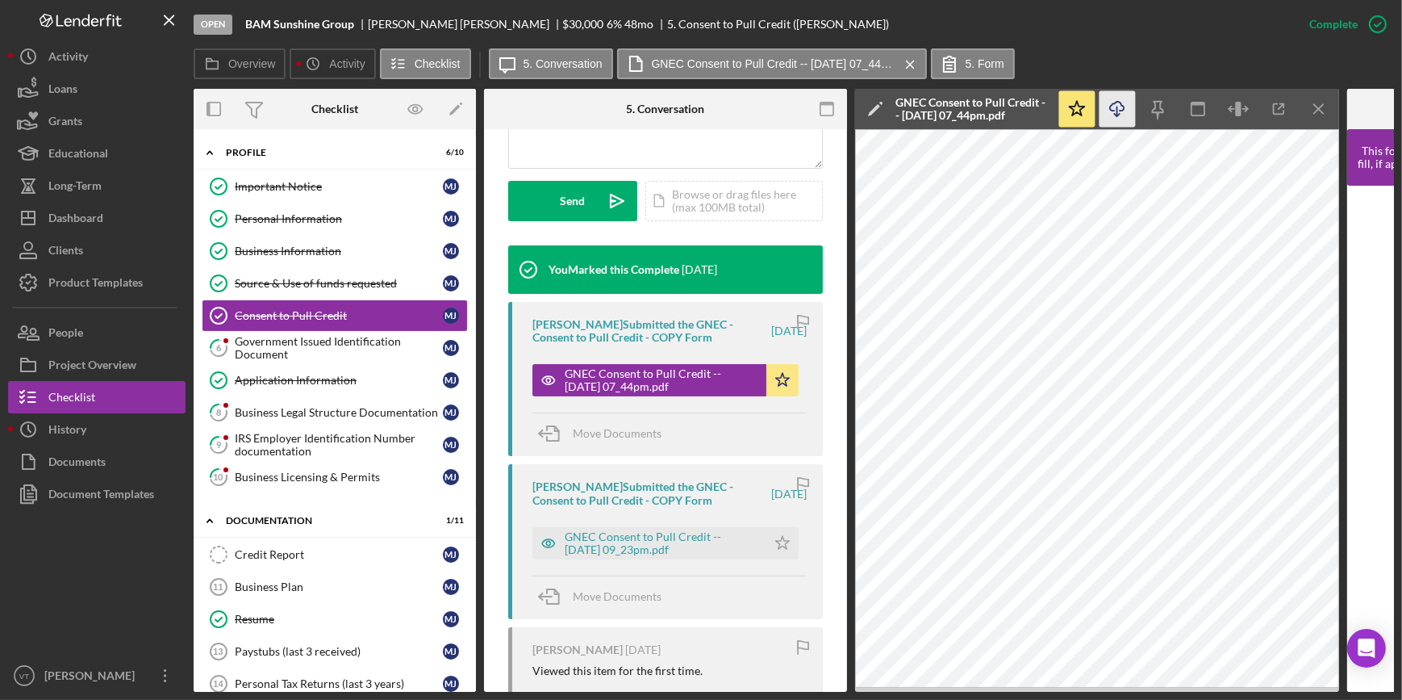
click at [1121, 107] on icon "Icon/Download" at bounding box center [1118, 109] width 36 height 36
click at [352, 349] on div "Government Issued Identification Document" at bounding box center [339, 348] width 208 height 26
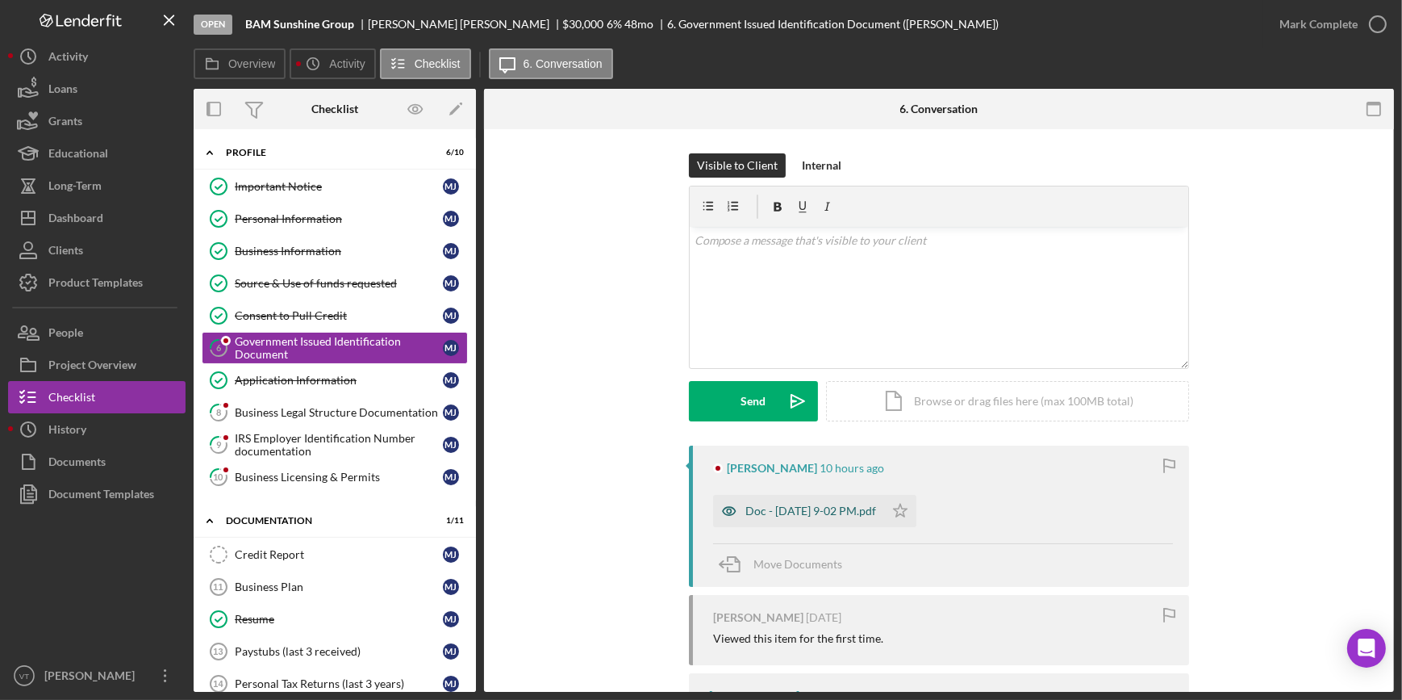
click at [809, 504] on div "Doc - [DATE] 9-02 PM.pdf" at bounding box center [811, 510] width 131 height 13
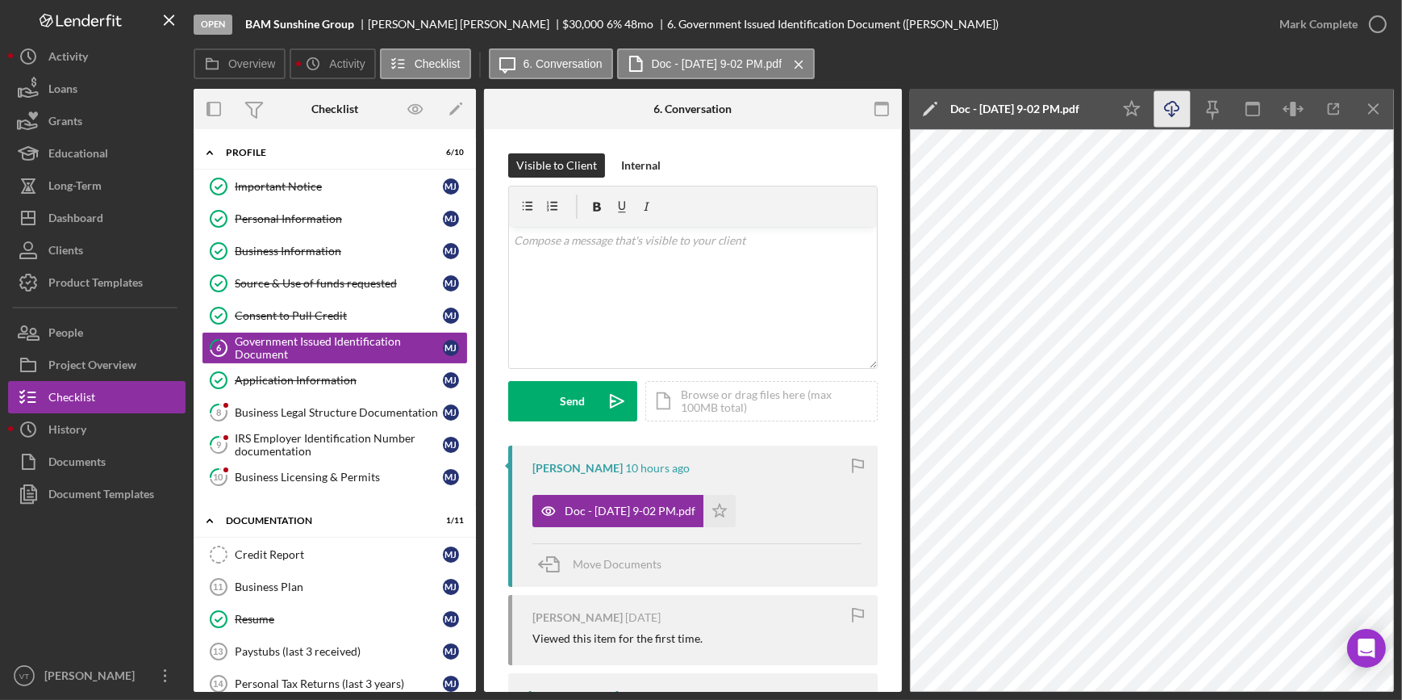
click at [1160, 107] on icon "Icon/Download" at bounding box center [1173, 109] width 36 height 36
click at [1276, 23] on button "Mark Complete" at bounding box center [1329, 24] width 131 height 32
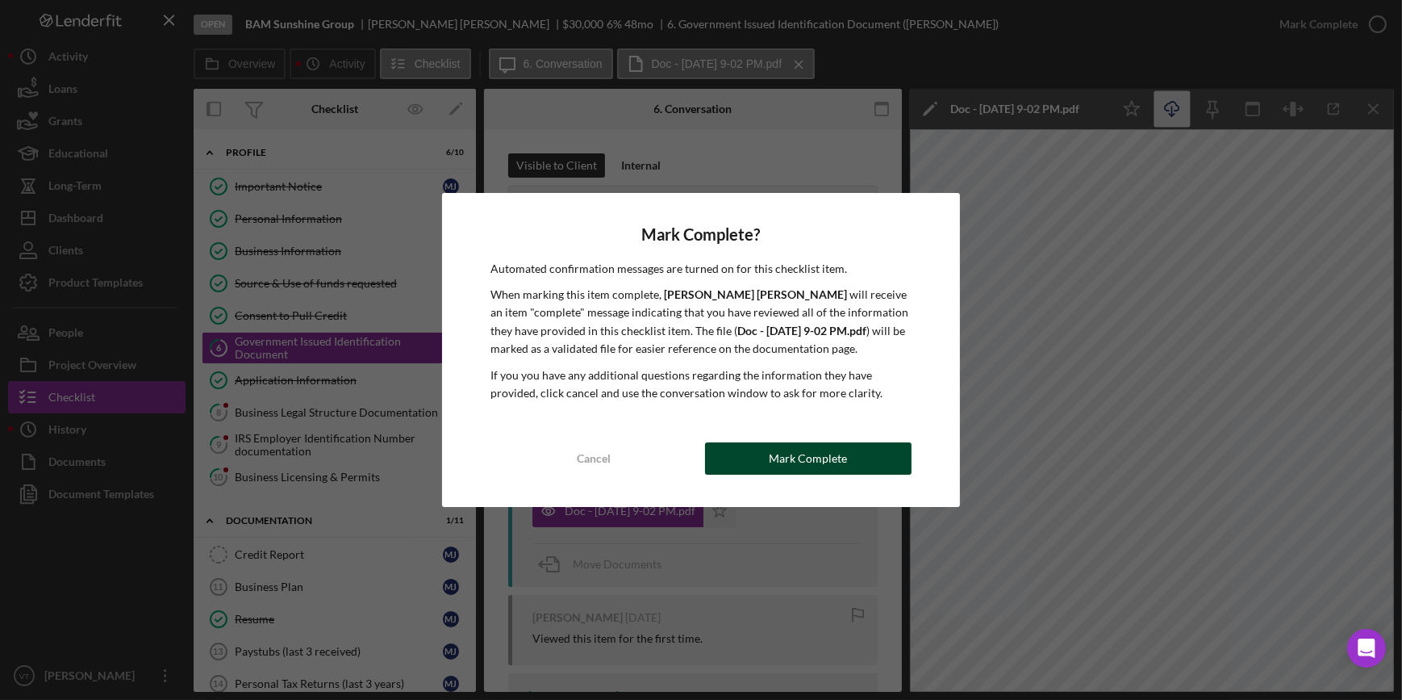
click at [790, 466] on div "Mark Complete" at bounding box center [808, 458] width 78 height 32
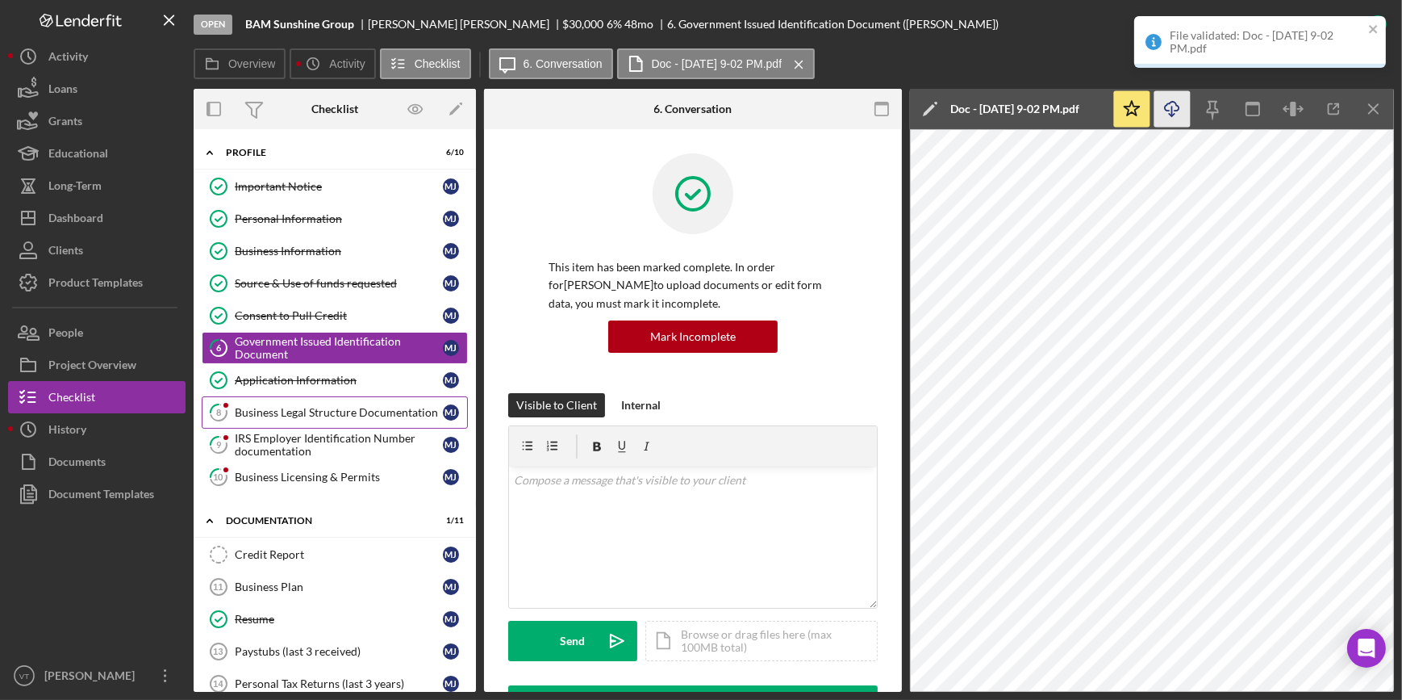
click at [282, 416] on div "Business Legal Structure Documentation" at bounding box center [339, 412] width 208 height 13
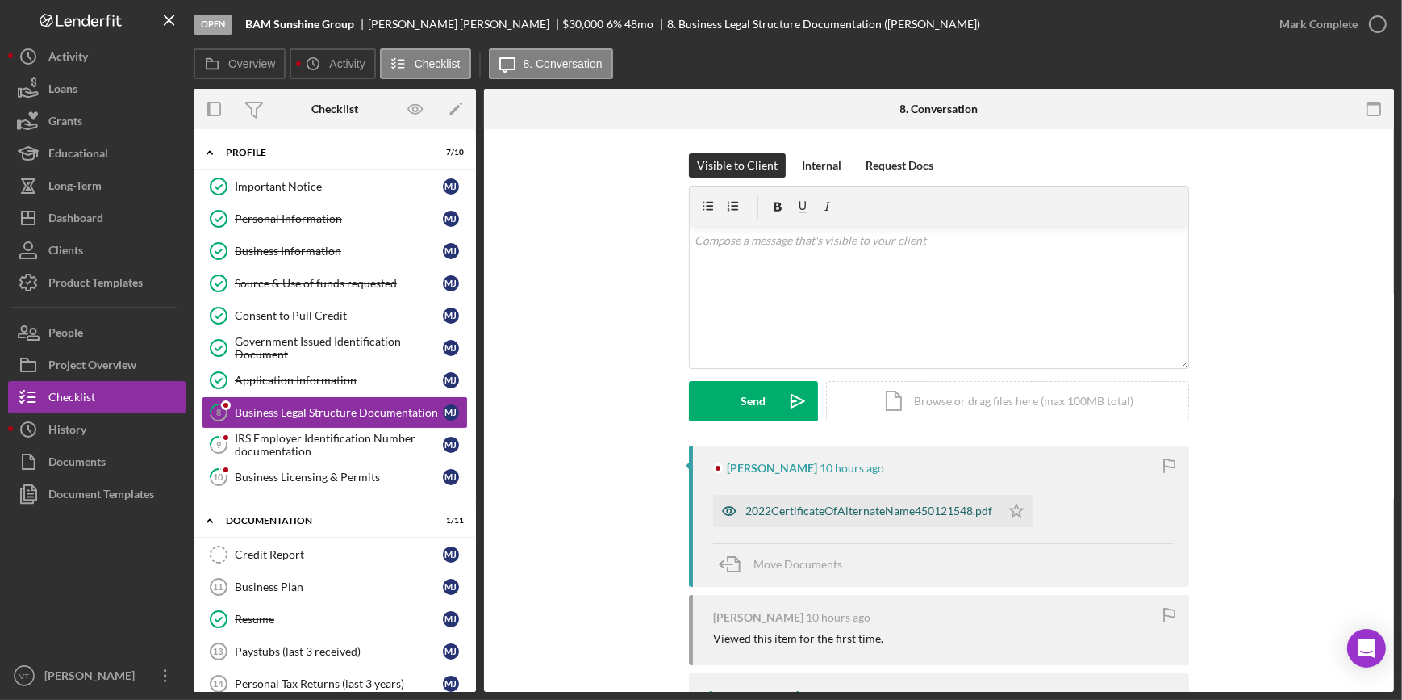
click at [760, 508] on div "2022CertificateOfAlternateName450121548.pdf" at bounding box center [869, 510] width 247 height 13
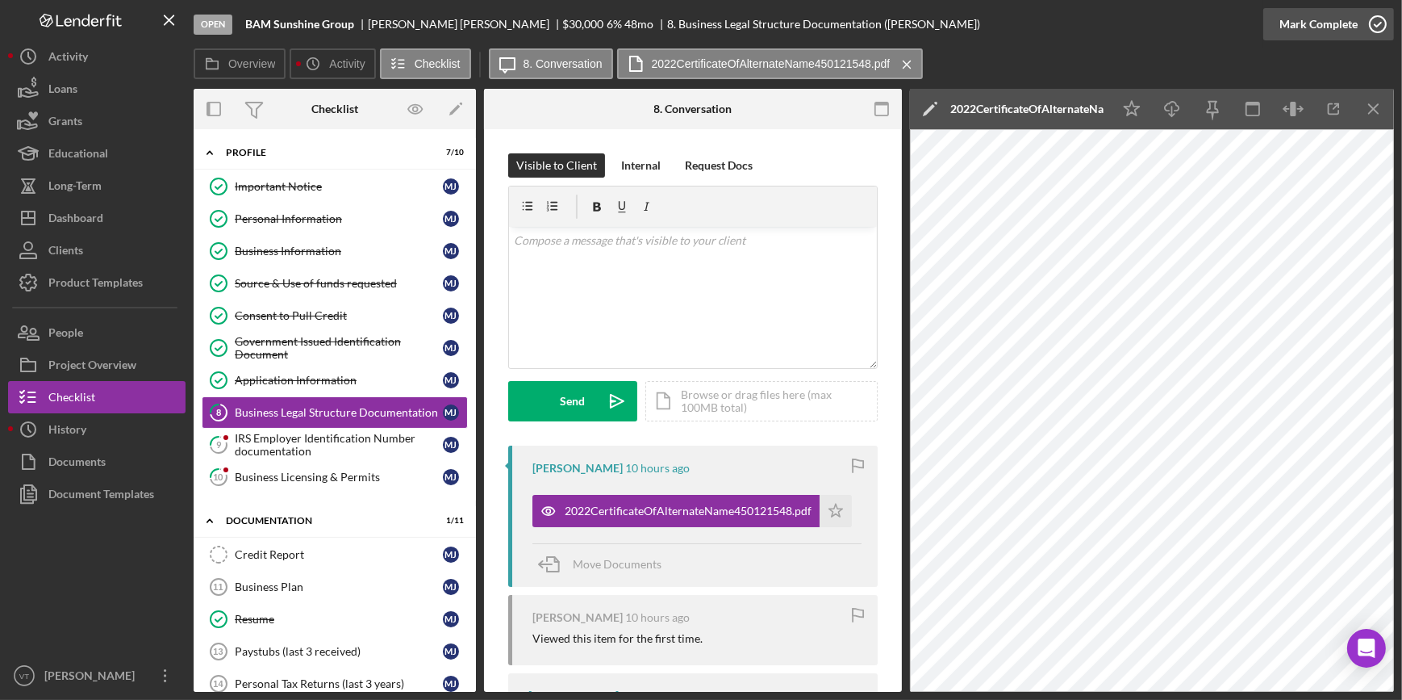
click at [1280, 24] on button "Mark Complete" at bounding box center [1329, 24] width 131 height 32
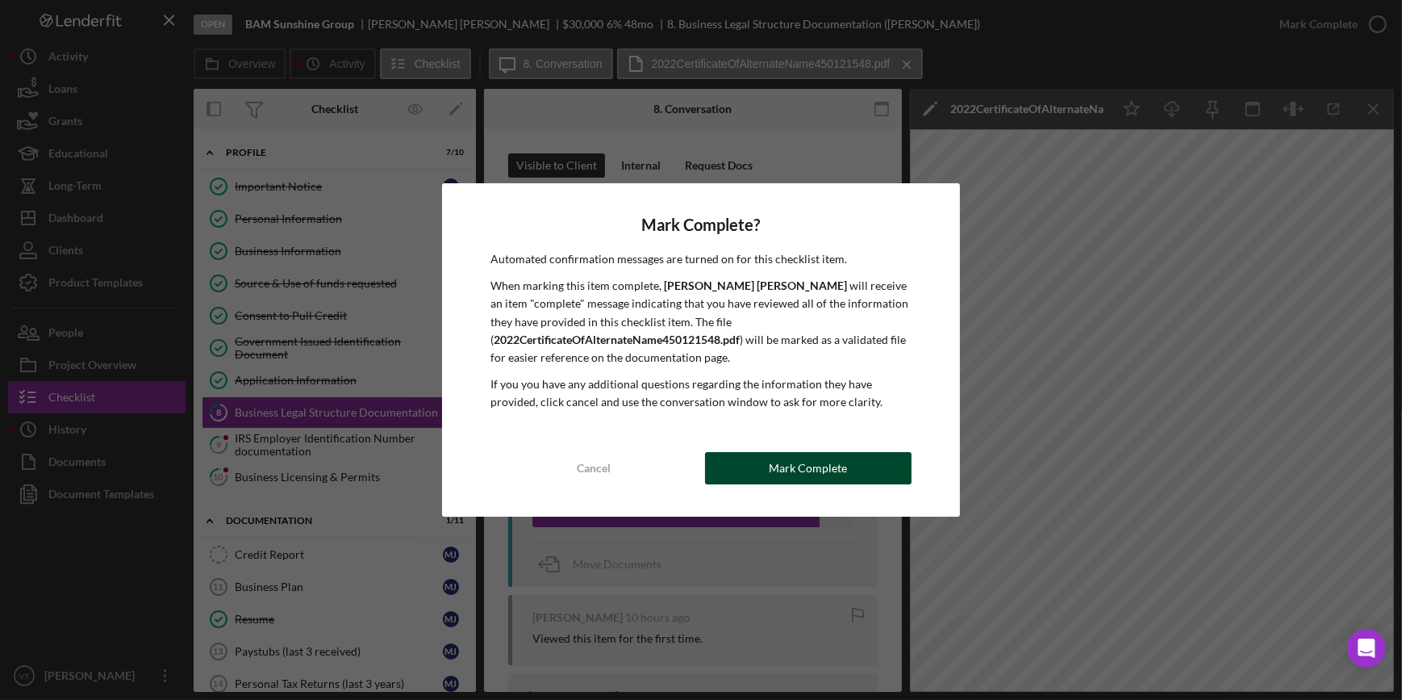
click at [830, 461] on div "Mark Complete" at bounding box center [808, 468] width 78 height 32
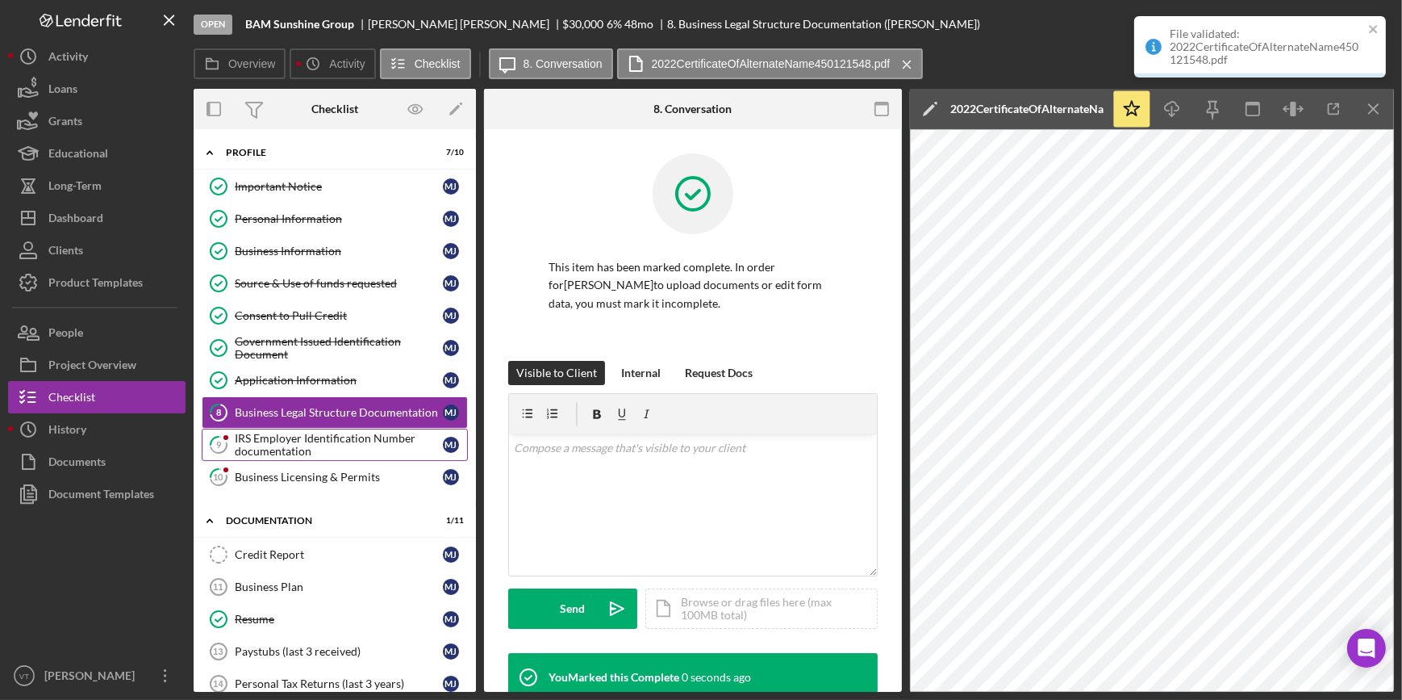
click at [304, 438] on div "IRS Employer Identification Number documentation" at bounding box center [339, 445] width 208 height 26
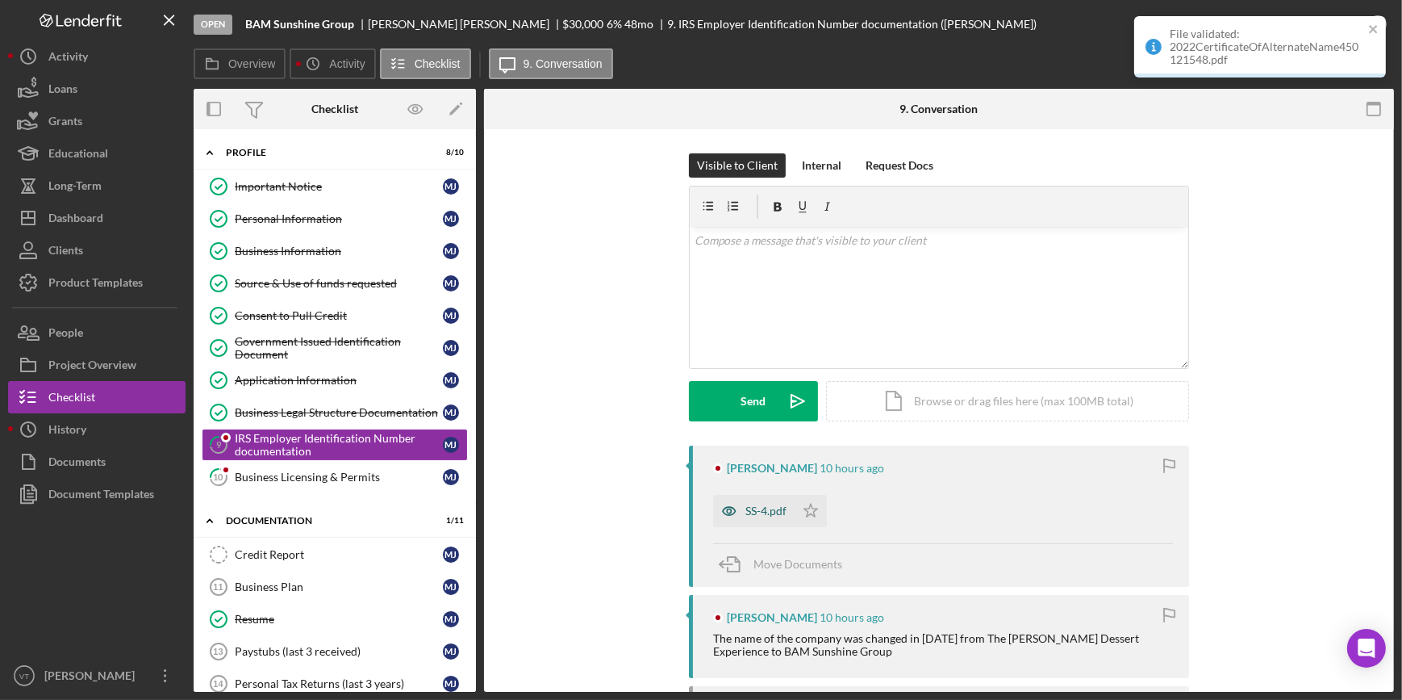
click at [732, 510] on icon "button" at bounding box center [729, 511] width 32 height 32
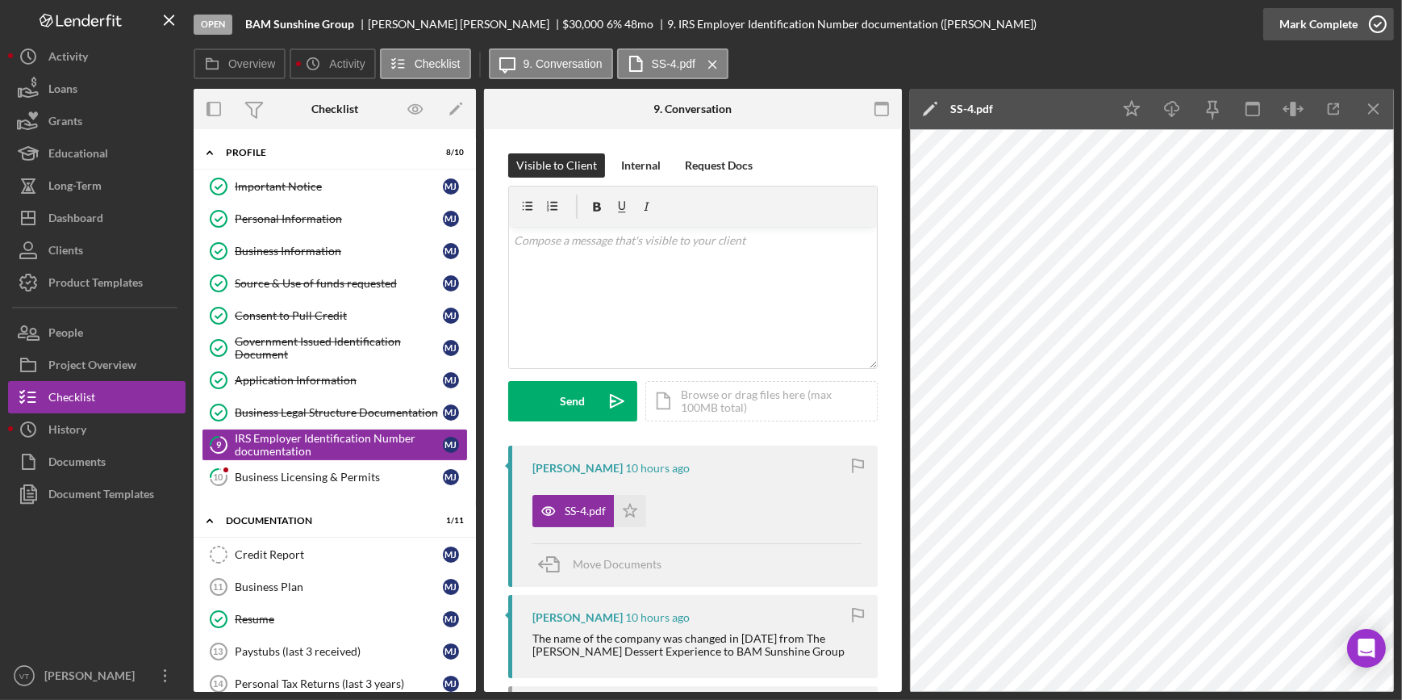
click at [1318, 12] on div "Mark Complete" at bounding box center [1319, 24] width 78 height 32
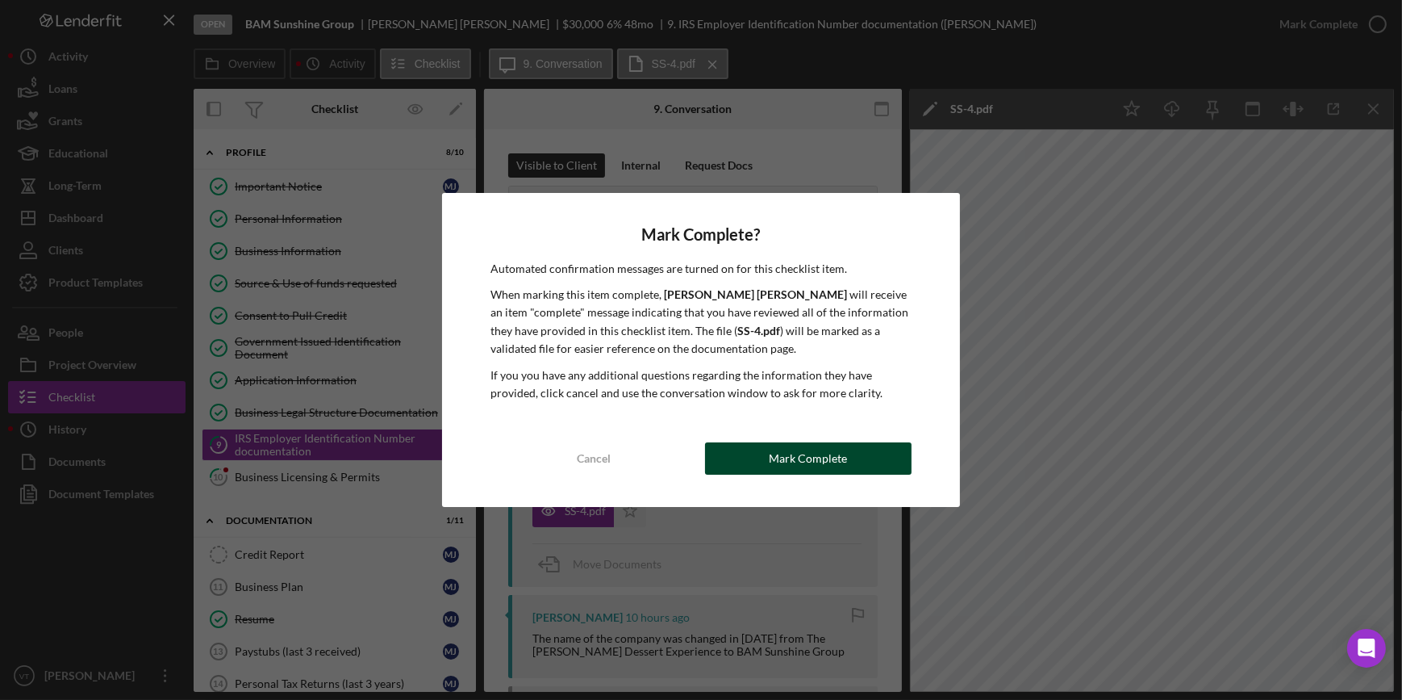
click at [806, 462] on div "Mark Complete" at bounding box center [808, 458] width 78 height 32
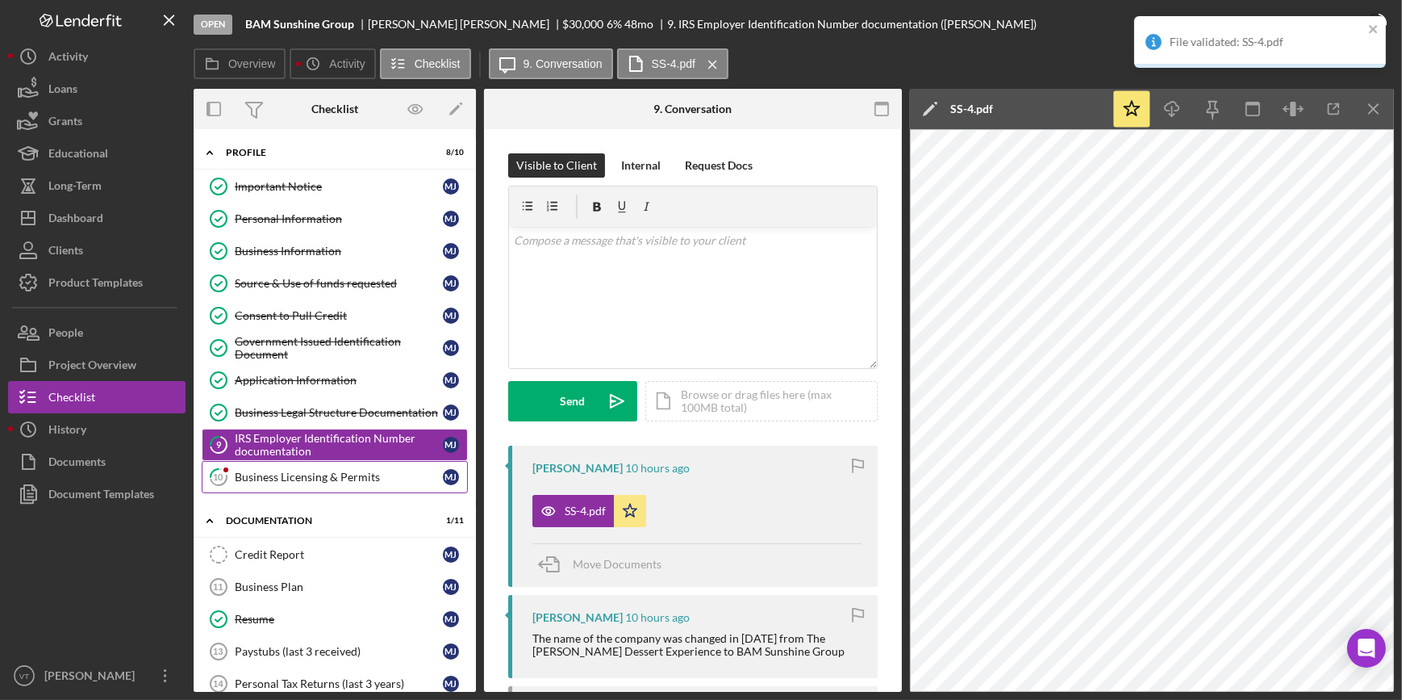
click at [360, 472] on div "Business Licensing & Permits" at bounding box center [339, 476] width 208 height 13
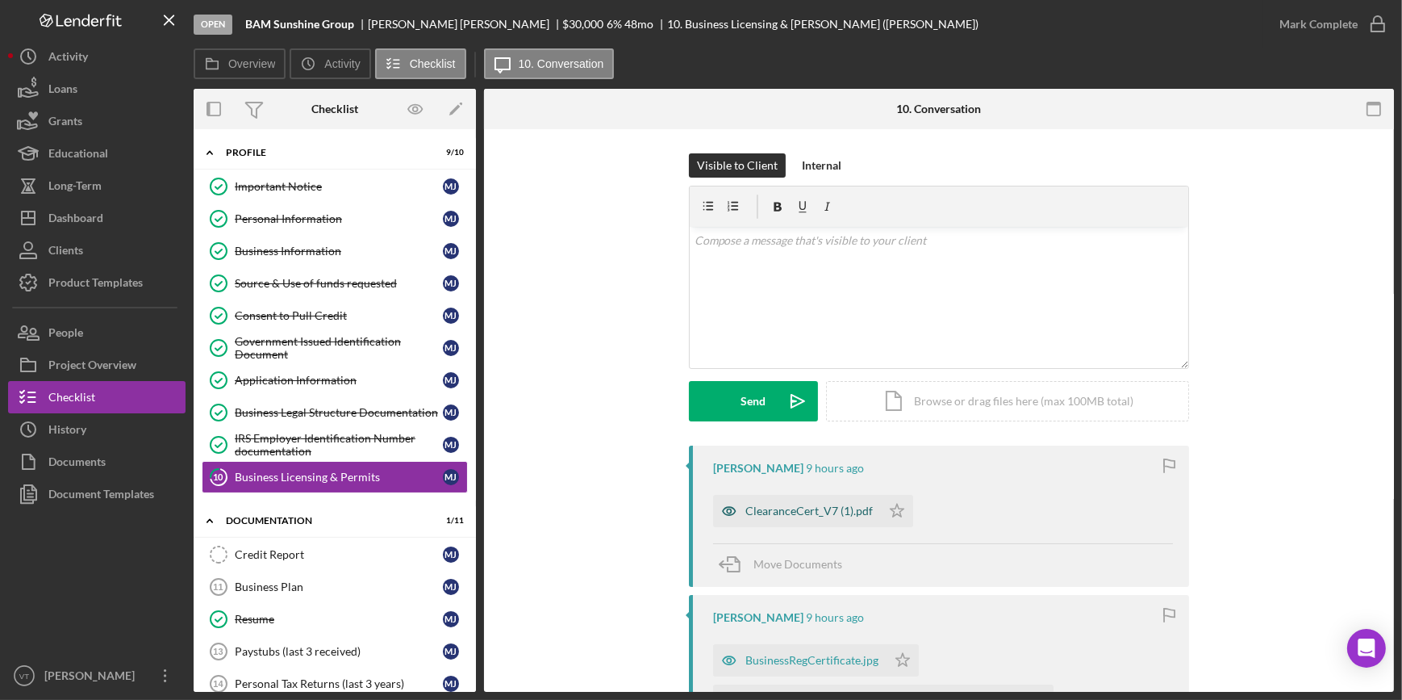
click at [806, 512] on div "ClearanceCert_V7 (1).pdf" at bounding box center [809, 510] width 127 height 13
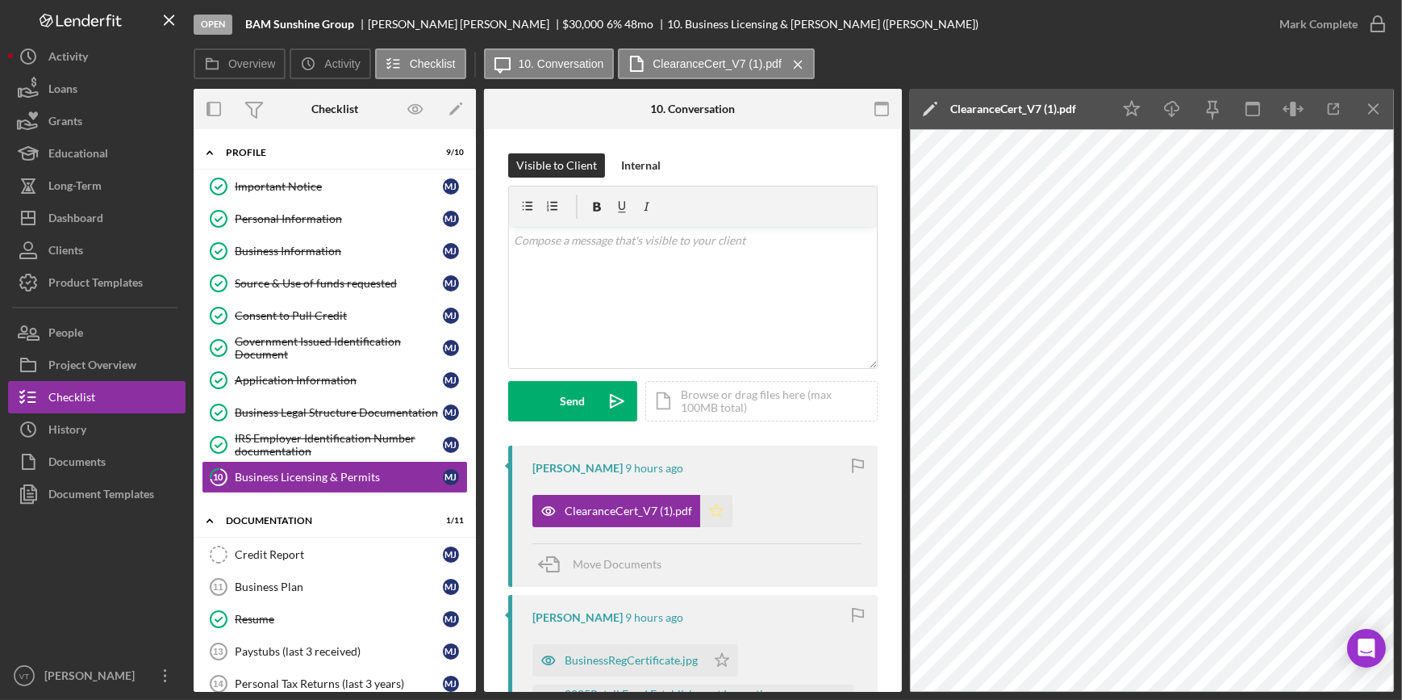
click at [716, 509] on icon "Icon/Star" at bounding box center [716, 511] width 32 height 32
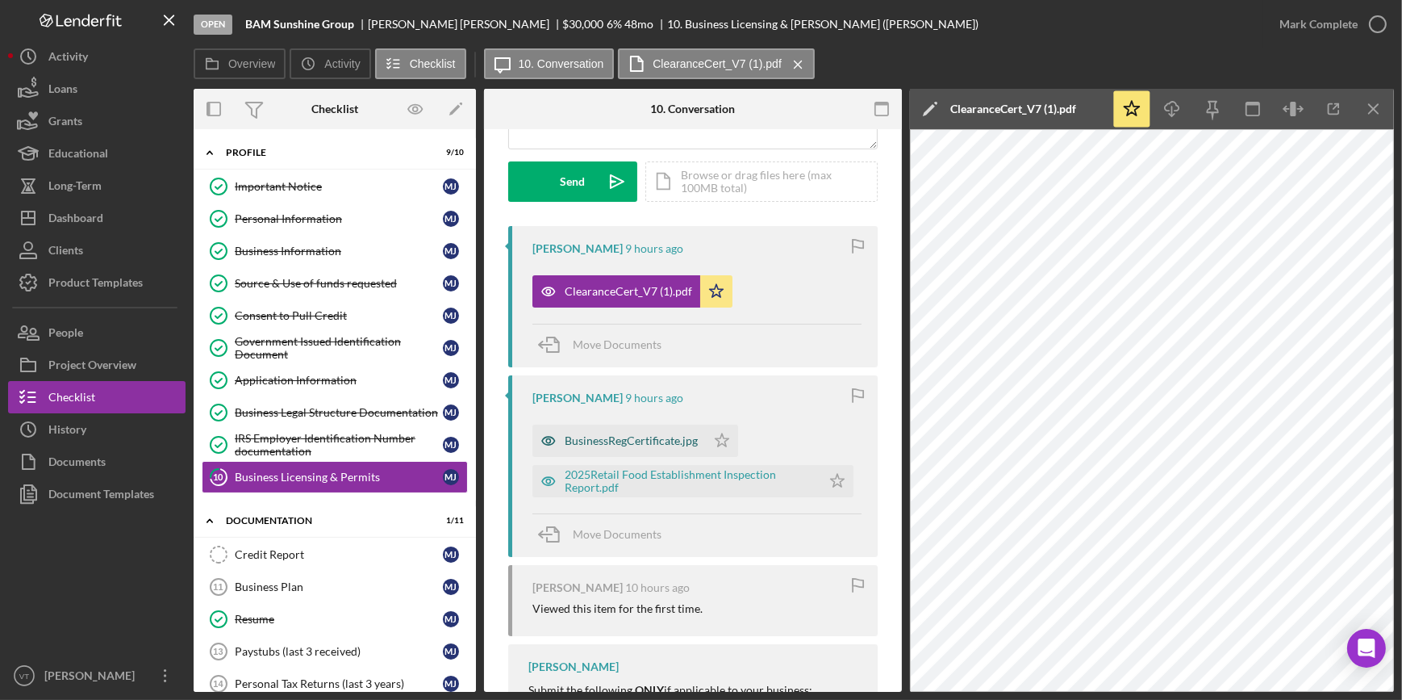
click at [622, 440] on div "BusinessRegCertificate.jpg" at bounding box center [631, 440] width 133 height 13
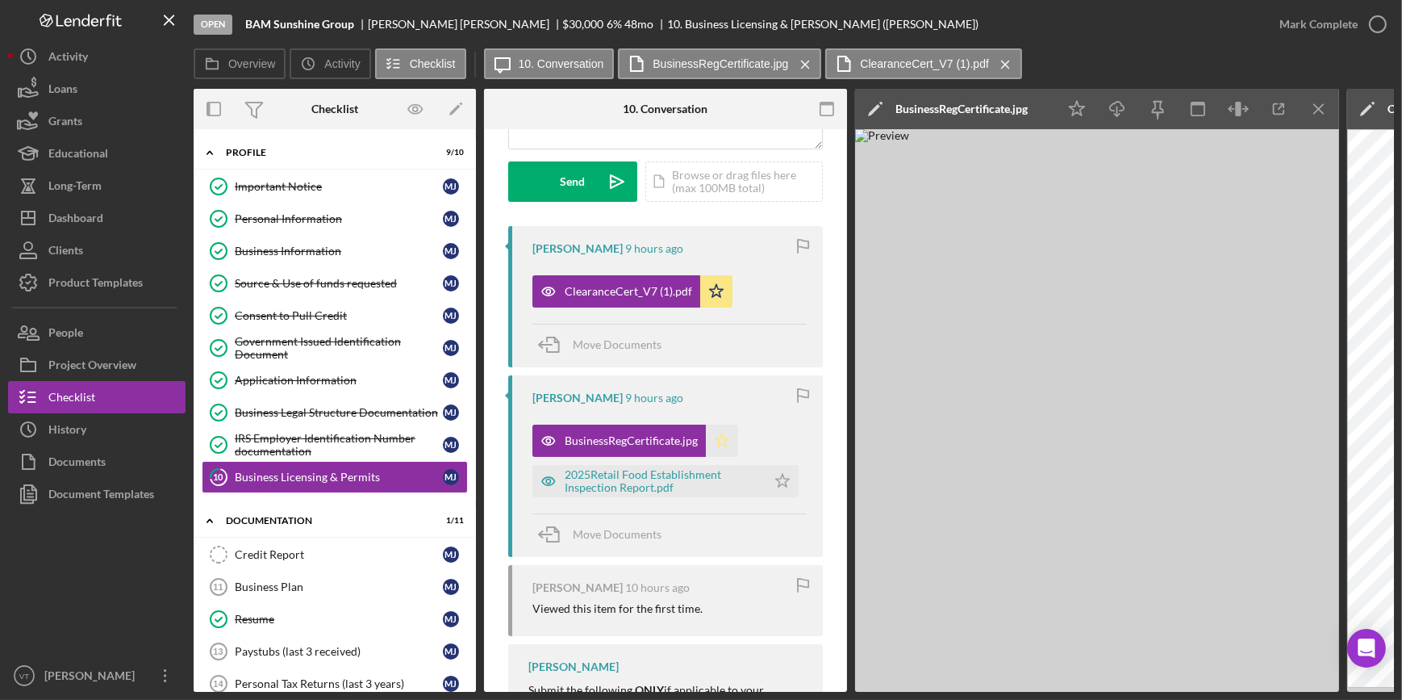
click at [714, 441] on icon "Icon/Star" at bounding box center [722, 440] width 32 height 32
click at [700, 480] on div "2025Retail Food Establishment Inspection Report.pdf" at bounding box center [662, 481] width 194 height 26
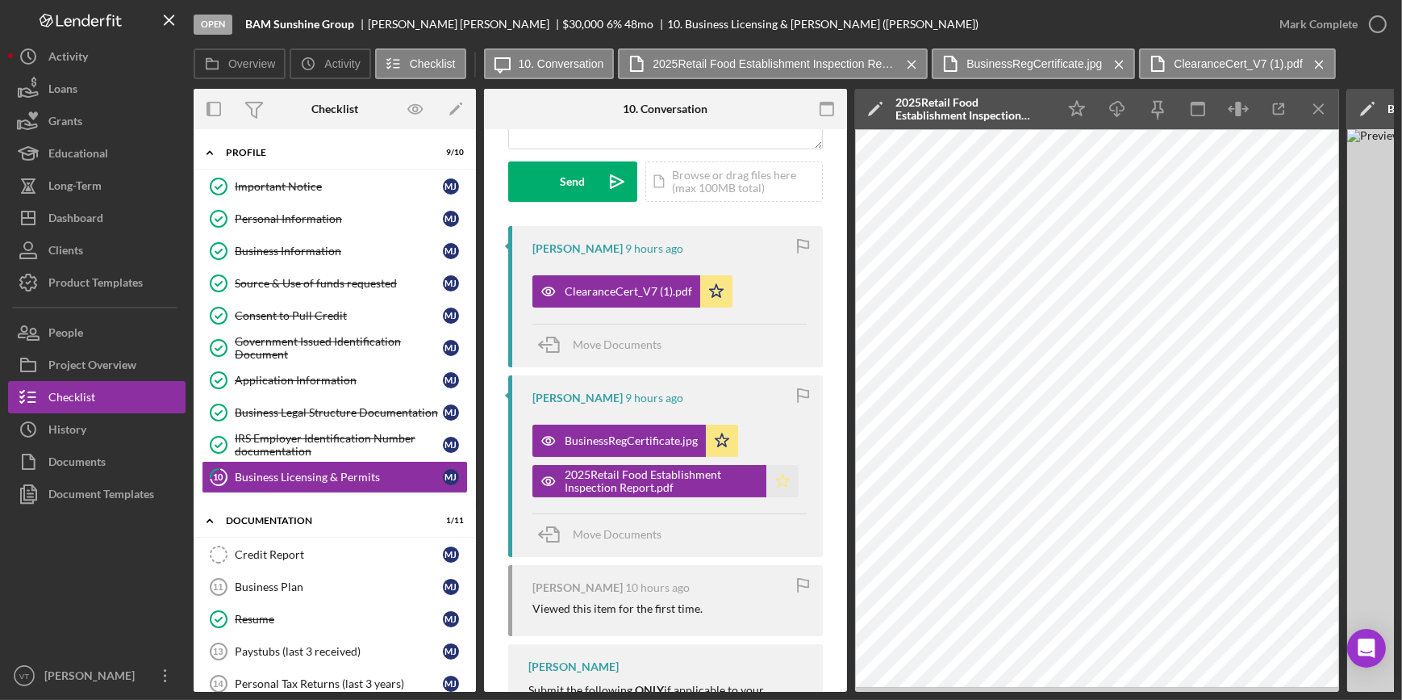
click at [774, 476] on icon "Icon/Star" at bounding box center [783, 481] width 32 height 32
click at [1320, 15] on div "Mark Complete" at bounding box center [1319, 24] width 78 height 32
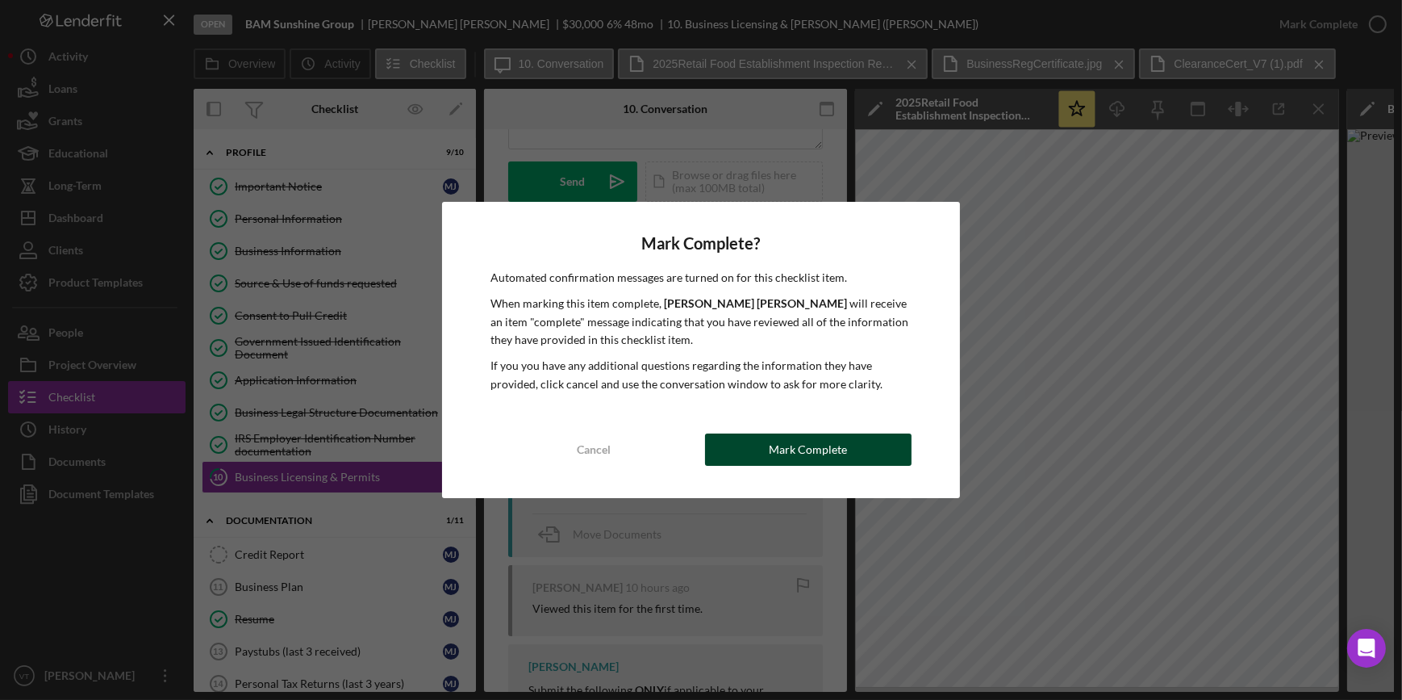
click at [775, 453] on div "Mark Complete" at bounding box center [808, 449] width 78 height 32
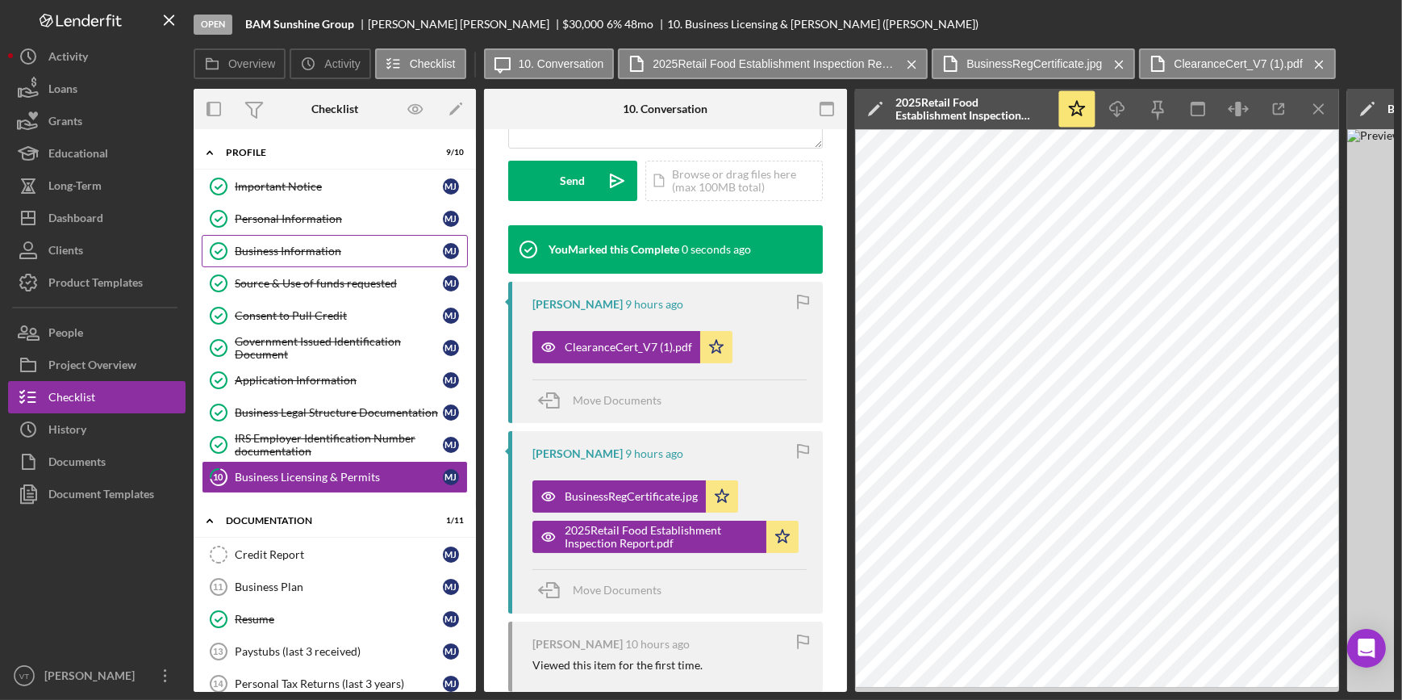
scroll to position [460, 0]
click at [138, 218] on button "Icon/Dashboard Dashboard" at bounding box center [97, 218] width 178 height 32
